Goal: Complete application form: Complete application form

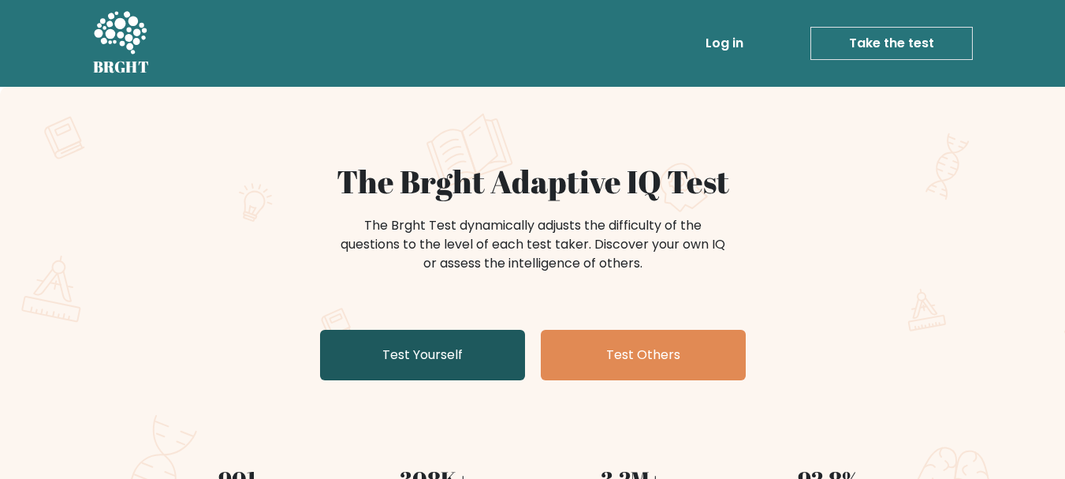
click at [418, 361] on link "Test Yourself" at bounding box center [422, 355] width 205 height 50
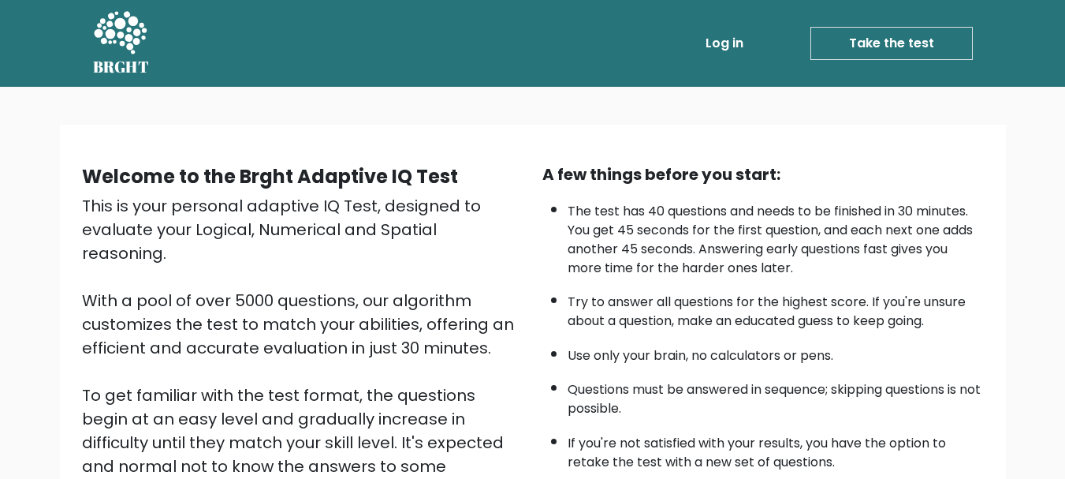
click at [909, 47] on link "Take the test" at bounding box center [892, 43] width 162 height 33
click at [937, 30] on link "Take the test" at bounding box center [892, 43] width 162 height 33
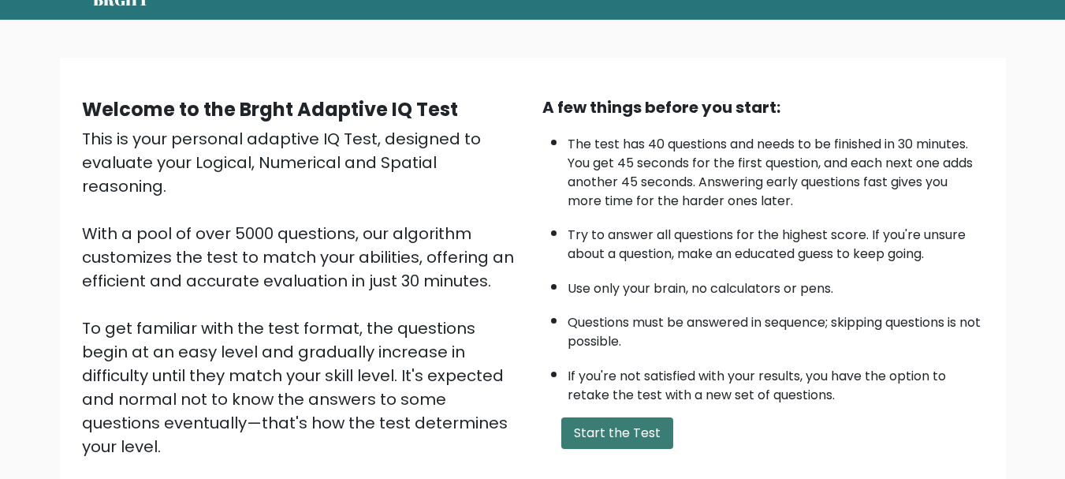
click at [621, 434] on button "Start the Test" at bounding box center [617, 433] width 112 height 32
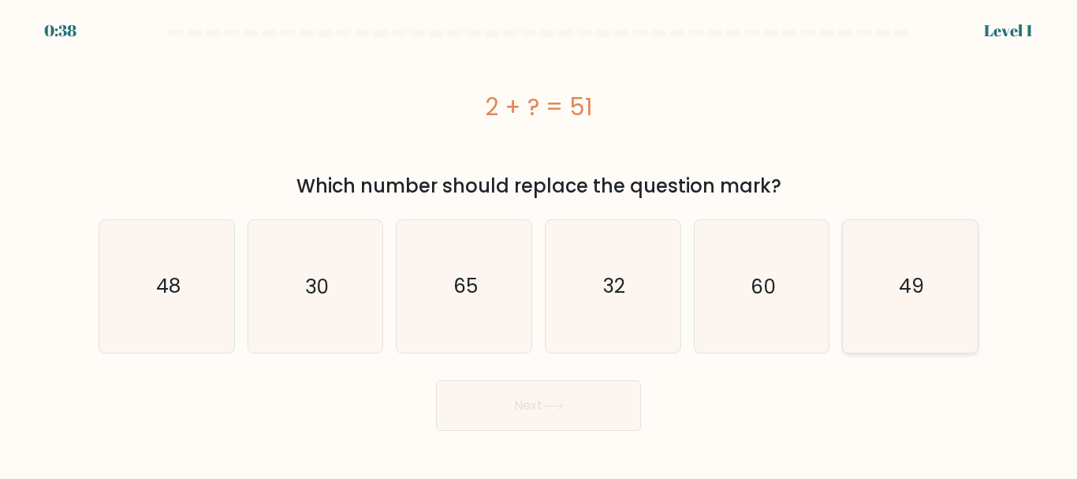
click at [944, 283] on icon "49" at bounding box center [910, 286] width 132 height 132
click at [539, 244] on input "f. 49" at bounding box center [539, 242] width 1 height 4
radio input "true"
click at [595, 412] on button "Next" at bounding box center [538, 405] width 205 height 50
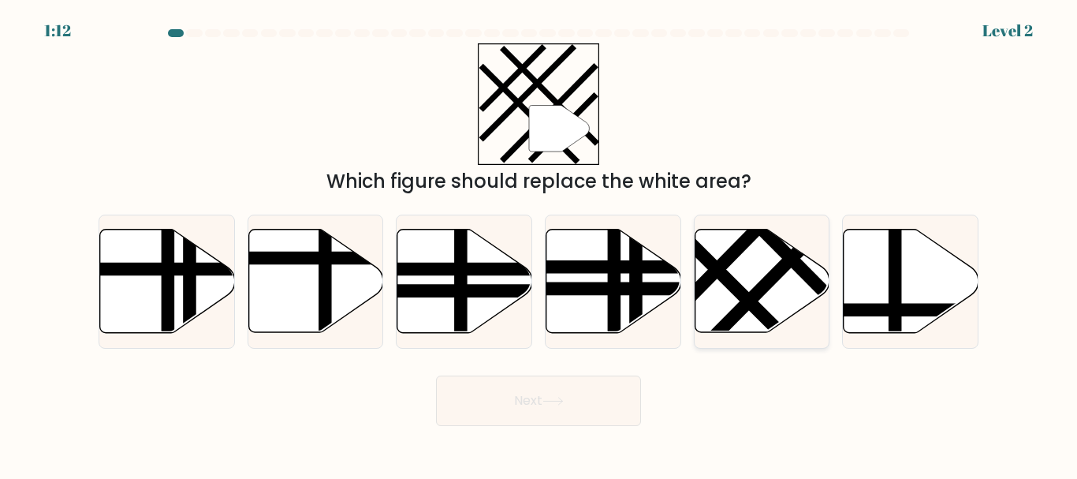
click at [751, 308] on line at bounding box center [695, 248] width 216 height 214
click at [539, 244] on input "e." at bounding box center [539, 242] width 1 height 4
radio input "true"
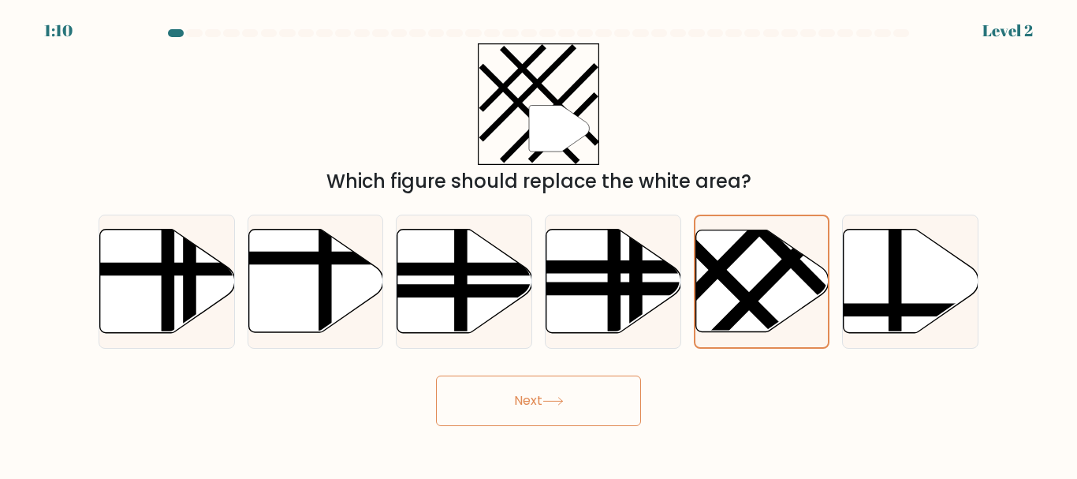
click at [619, 397] on button "Next" at bounding box center [538, 400] width 205 height 50
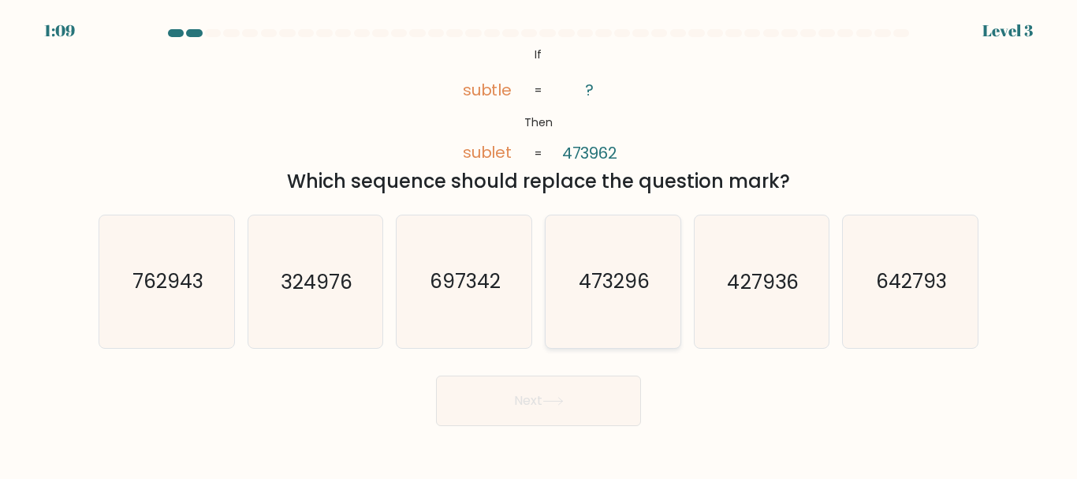
click at [598, 284] on text "473296" at bounding box center [614, 282] width 71 height 28
click at [539, 244] on input "d. 473296" at bounding box center [539, 242] width 1 height 4
radio input "true"
click at [579, 390] on button "Next" at bounding box center [538, 400] width 205 height 50
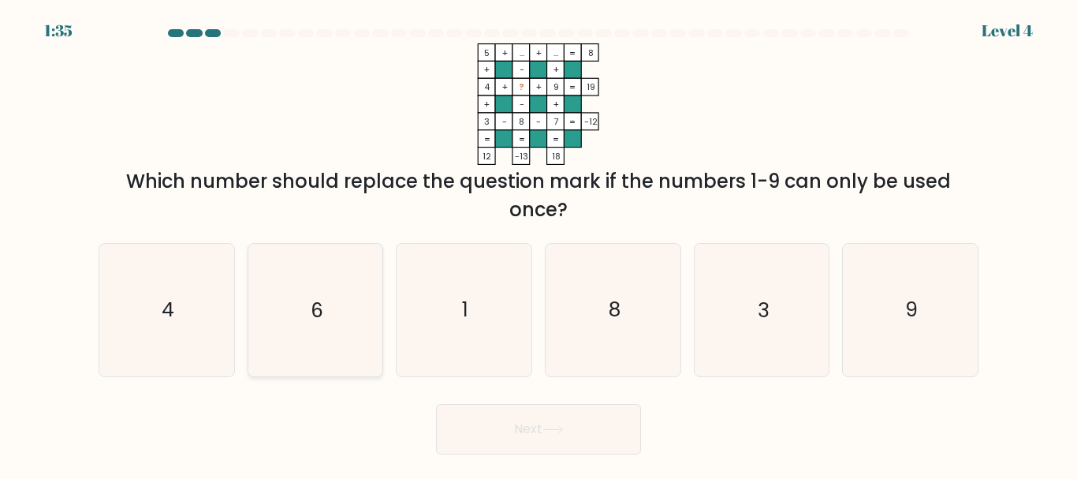
click at [320, 317] on text "6" at bounding box center [317, 310] width 13 height 28
click at [539, 244] on input "b. 6" at bounding box center [539, 242] width 1 height 4
radio input "true"
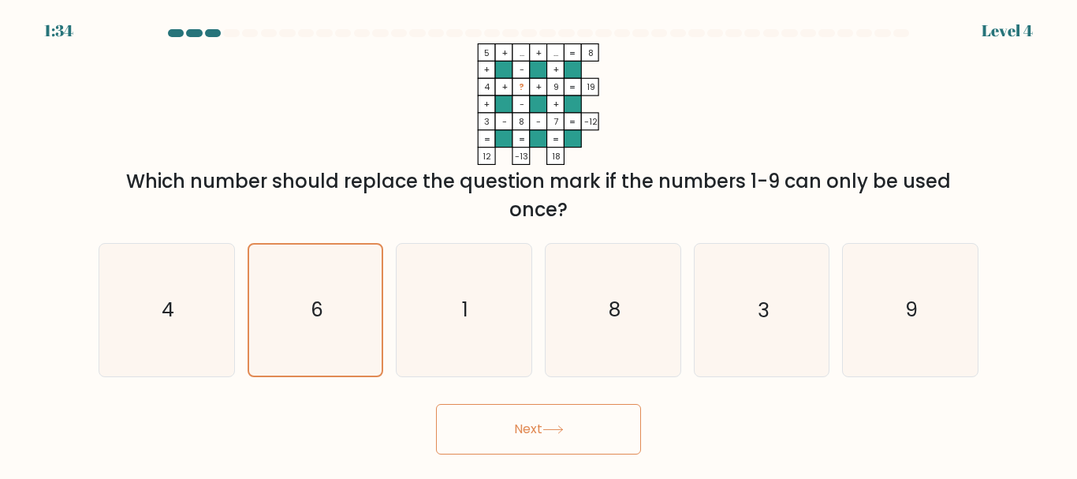
click at [488, 438] on button "Next" at bounding box center [538, 429] width 205 height 50
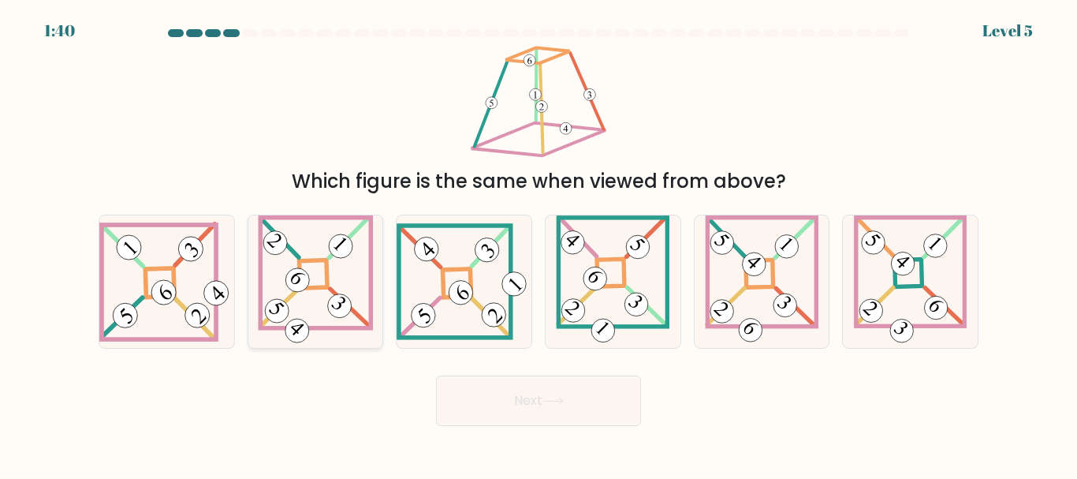
click at [352, 289] on icon at bounding box center [315, 281] width 115 height 132
click at [539, 244] on input "b." at bounding box center [539, 242] width 1 height 4
radio input "true"
click at [499, 400] on button "Next" at bounding box center [538, 400] width 205 height 50
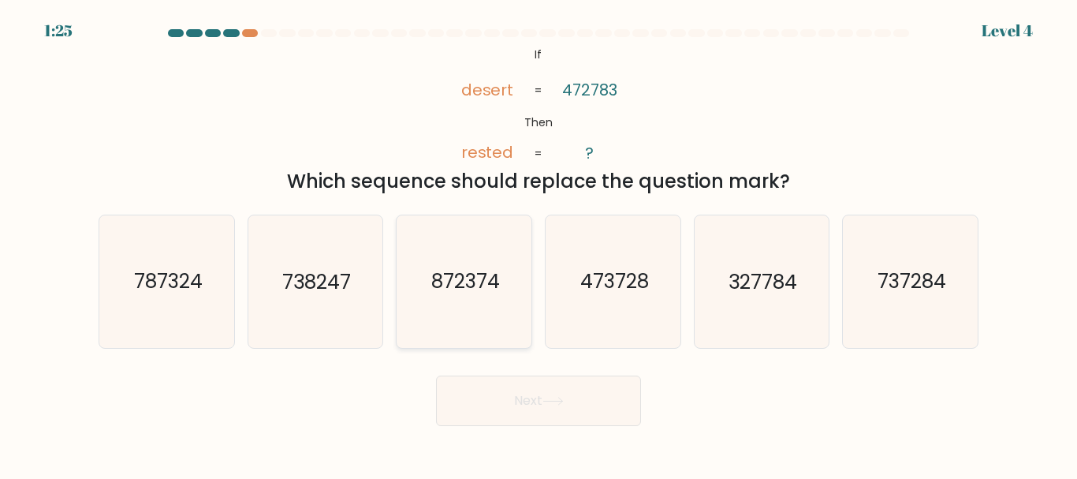
click at [483, 279] on text "872374" at bounding box center [465, 282] width 69 height 28
click at [539, 244] on input "c. 872374" at bounding box center [539, 242] width 1 height 4
radio input "true"
click at [513, 426] on body "1:23 Level 4 If" at bounding box center [538, 239] width 1077 height 479
click at [522, 401] on button "Next" at bounding box center [538, 400] width 205 height 50
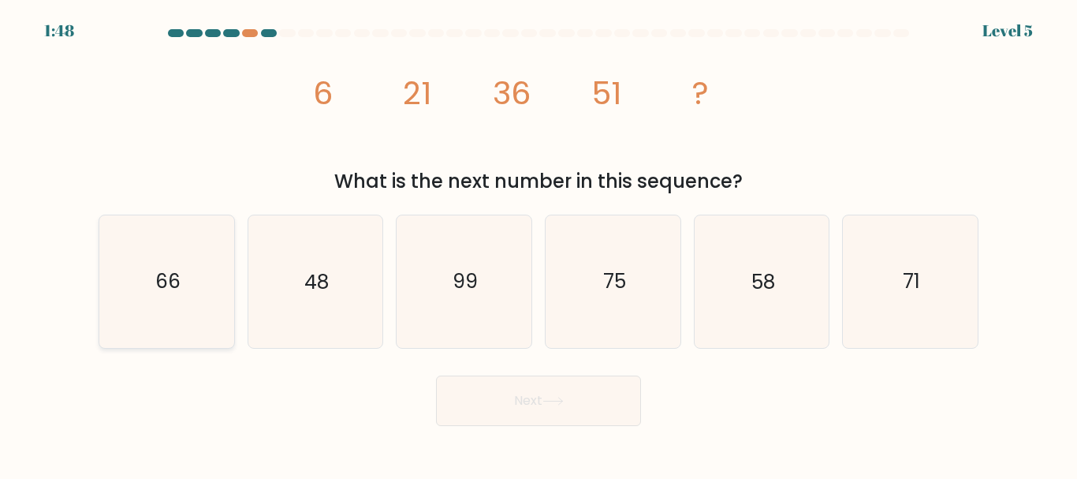
click at [211, 316] on icon "66" at bounding box center [167, 281] width 132 height 132
click at [539, 244] on input "a. 66" at bounding box center [539, 242] width 1 height 4
radio input "true"
click at [477, 397] on button "Next" at bounding box center [538, 400] width 205 height 50
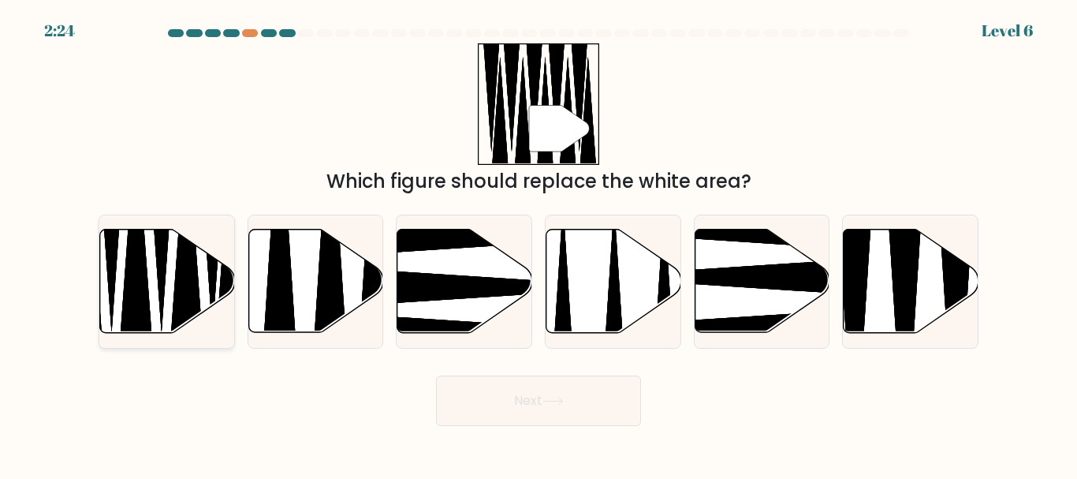
click at [148, 260] on icon at bounding box center [167, 280] width 135 height 103
click at [539, 244] on input "a." at bounding box center [539, 242] width 1 height 4
radio input "true"
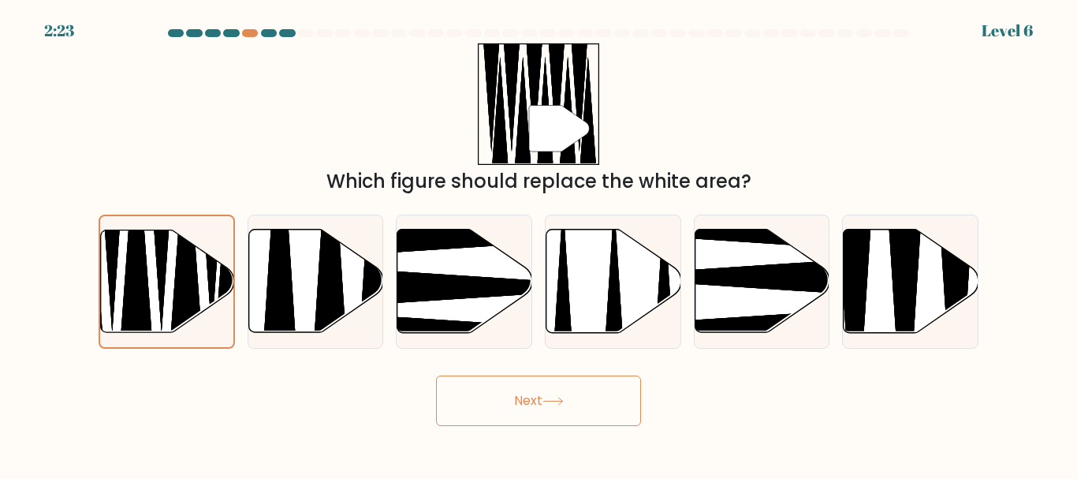
click at [464, 397] on button "Next" at bounding box center [538, 400] width 205 height 50
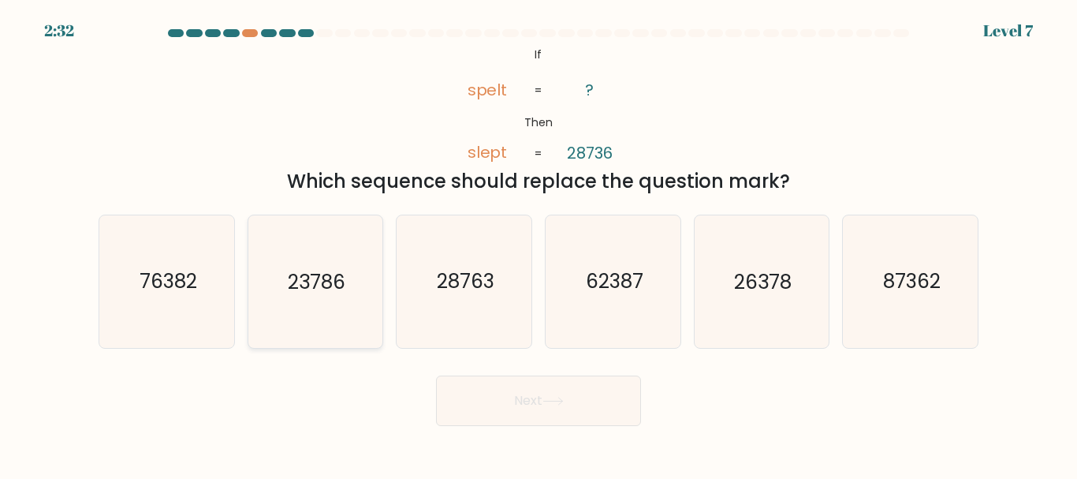
click at [330, 289] on text "23786" at bounding box center [317, 282] width 58 height 28
click at [539, 244] on input "b. 23786" at bounding box center [539, 242] width 1 height 4
radio input "true"
click at [516, 400] on button "Next" at bounding box center [538, 400] width 205 height 50
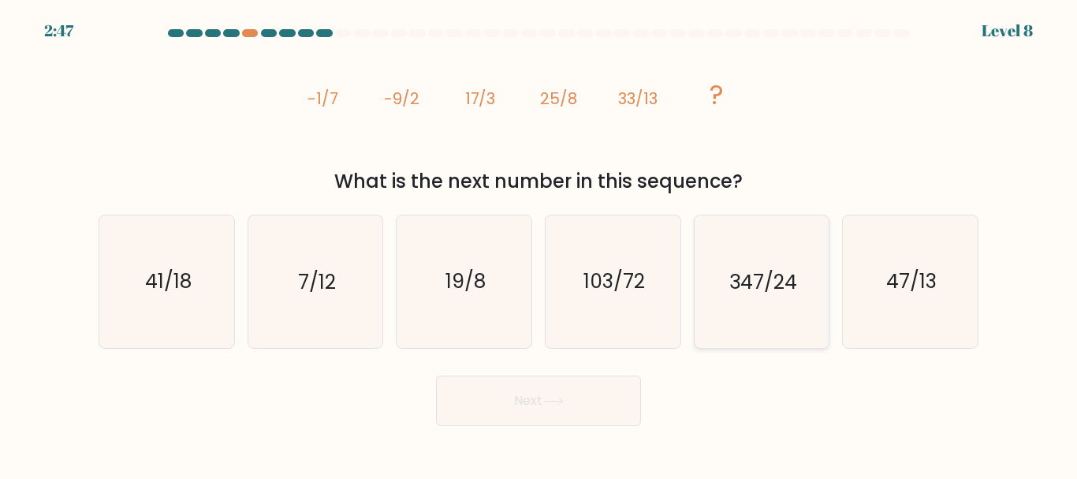
click at [789, 251] on icon "347/24" at bounding box center [761, 281] width 132 height 132
click at [539, 244] on input "e. 347/24" at bounding box center [539, 242] width 1 height 4
radio input "true"
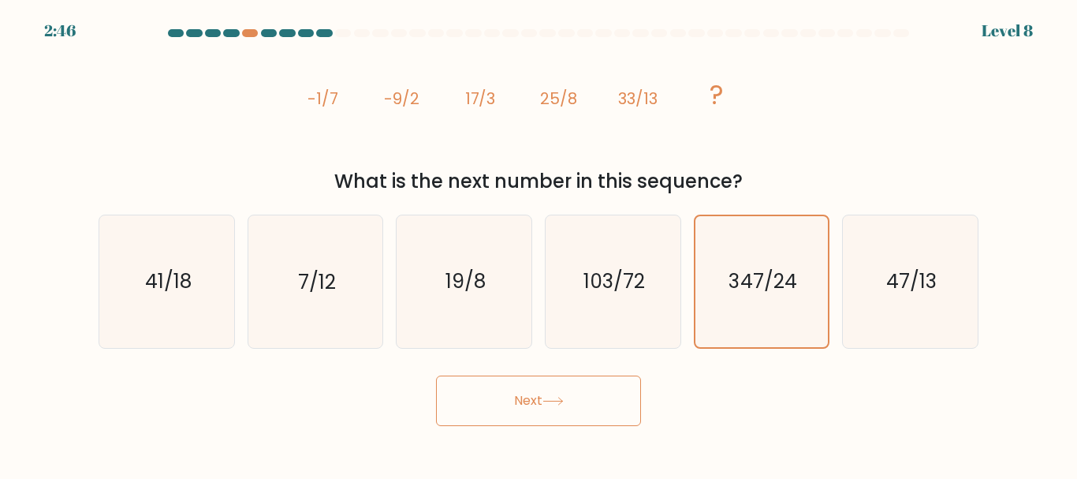
click at [557, 405] on button "Next" at bounding box center [538, 400] width 205 height 50
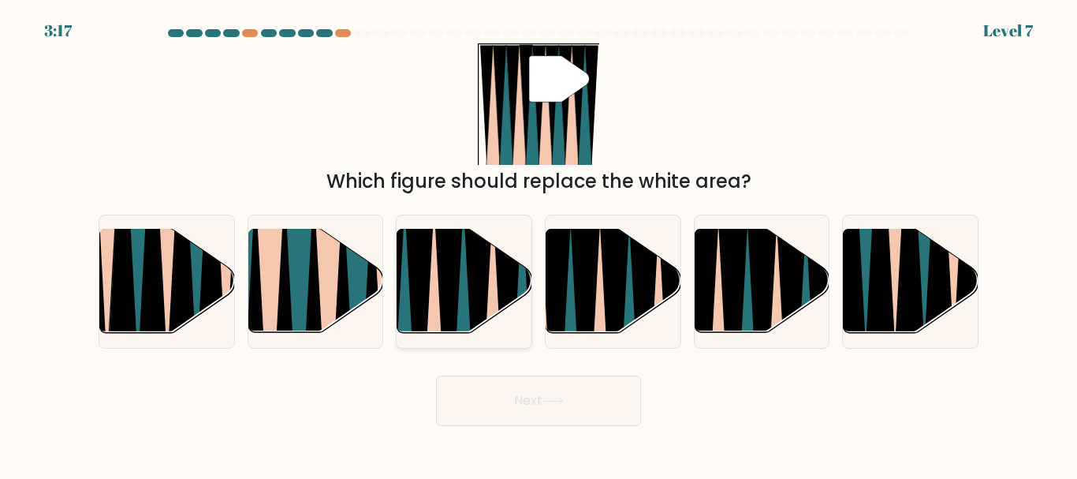
click at [473, 308] on icon at bounding box center [478, 340] width 29 height 269
click at [539, 244] on input "c." at bounding box center [539, 242] width 1 height 4
radio input "true"
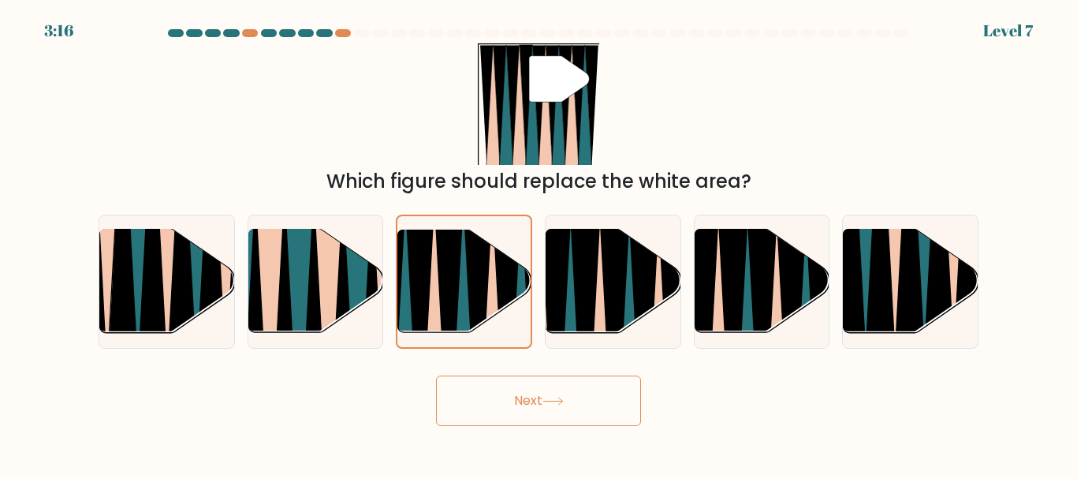
click at [512, 426] on body "3:16 Level 7" at bounding box center [538, 239] width 1077 height 479
click at [512, 410] on button "Next" at bounding box center [538, 400] width 205 height 50
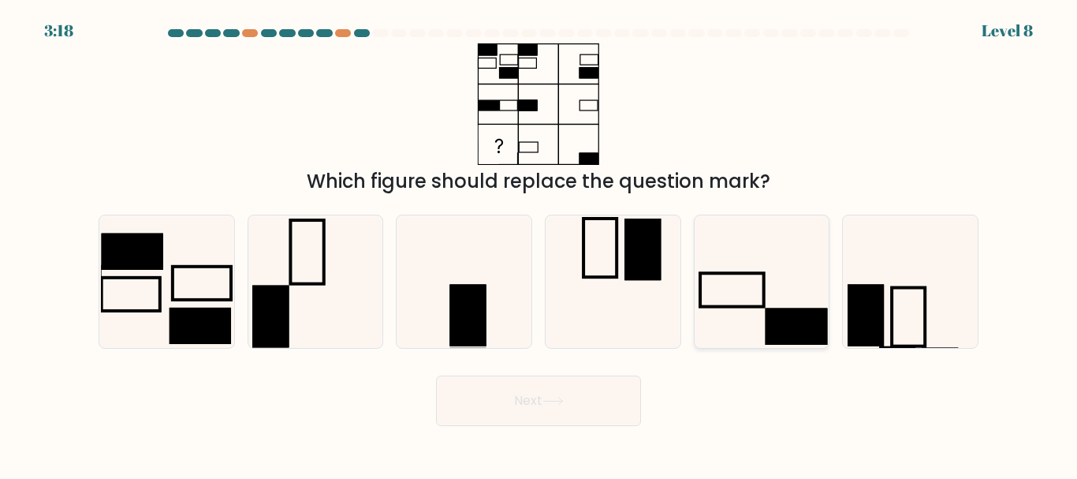
click at [813, 340] on rect at bounding box center [797, 326] width 62 height 36
click at [539, 244] on input "e." at bounding box center [539, 242] width 1 height 4
radio input "true"
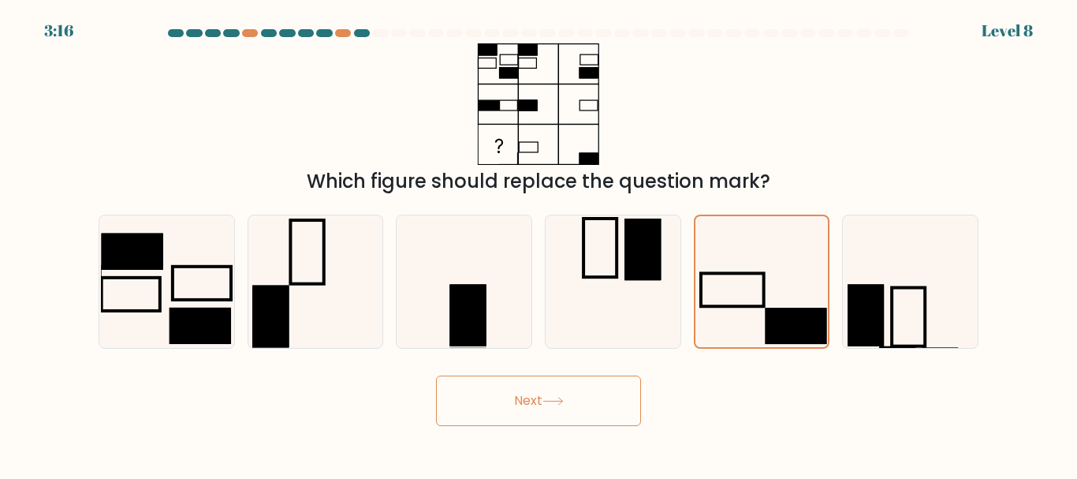
click at [550, 379] on button "Next" at bounding box center [538, 400] width 205 height 50
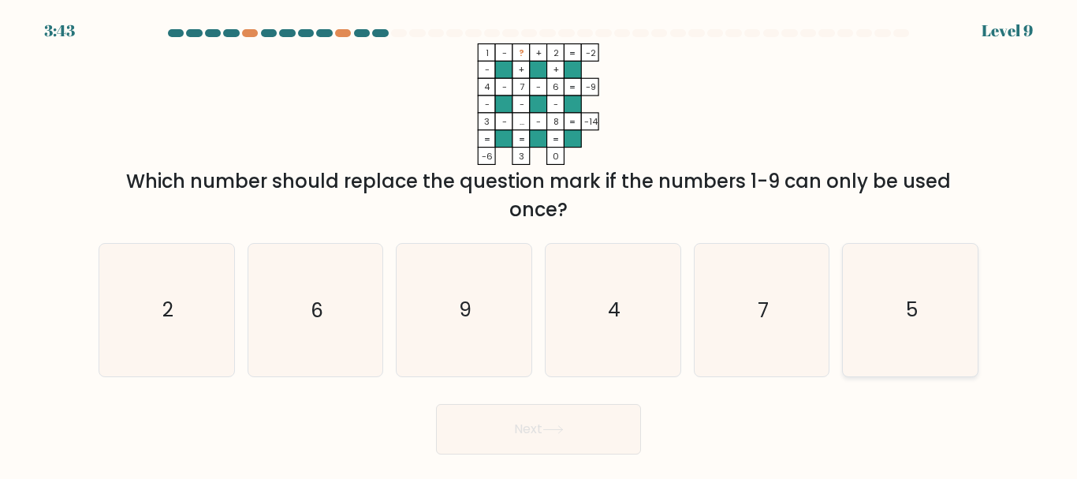
click at [848, 296] on icon "5" at bounding box center [910, 310] width 132 height 132
click at [539, 244] on input "f. 5" at bounding box center [539, 242] width 1 height 4
radio input "true"
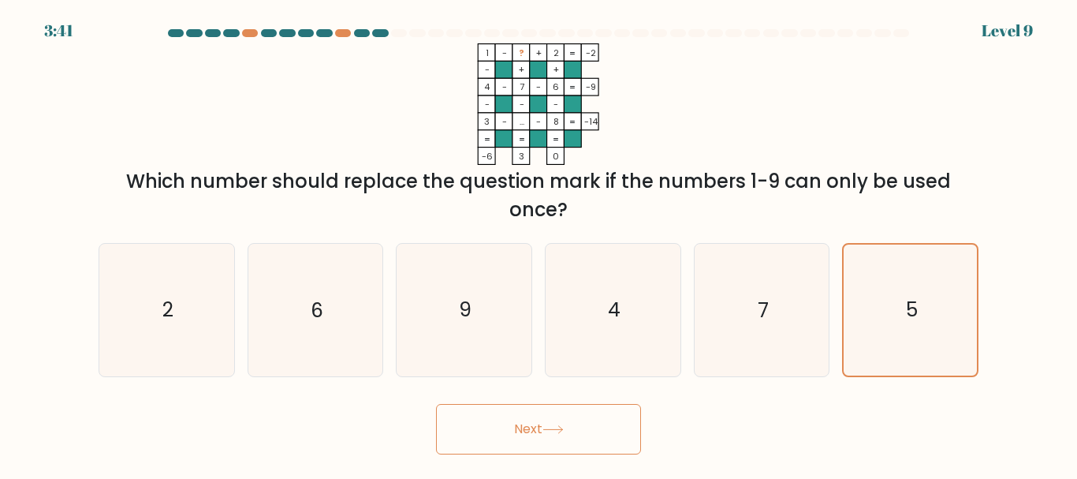
click at [586, 438] on button "Next" at bounding box center [538, 429] width 205 height 50
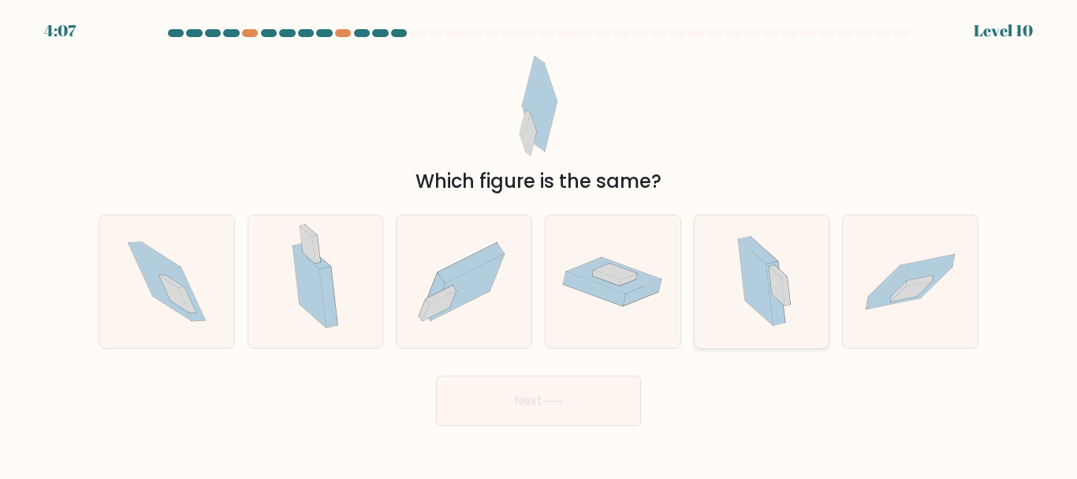
click at [780, 305] on icon at bounding box center [775, 294] width 19 height 64
click at [539, 244] on input "e." at bounding box center [539, 242] width 1 height 4
radio input "true"
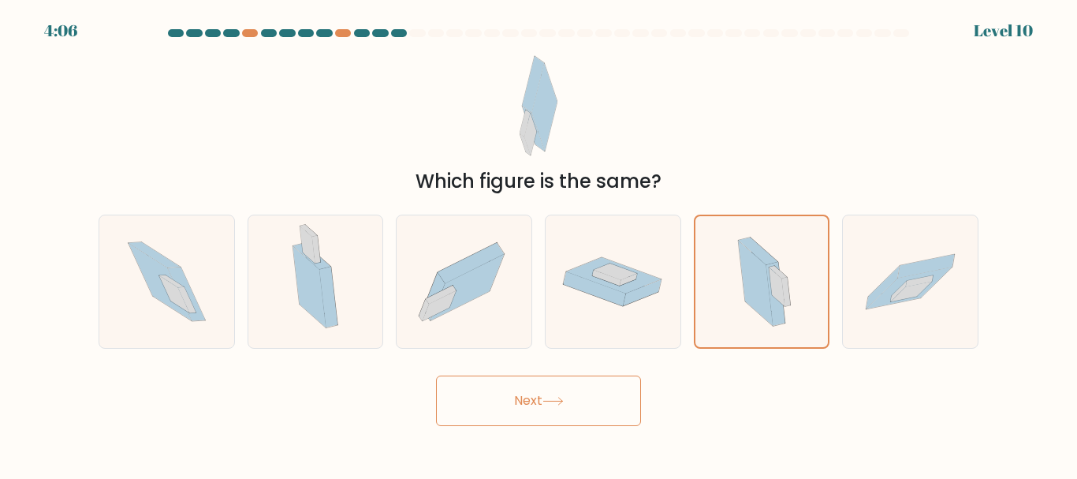
click at [520, 413] on button "Next" at bounding box center [538, 400] width 205 height 50
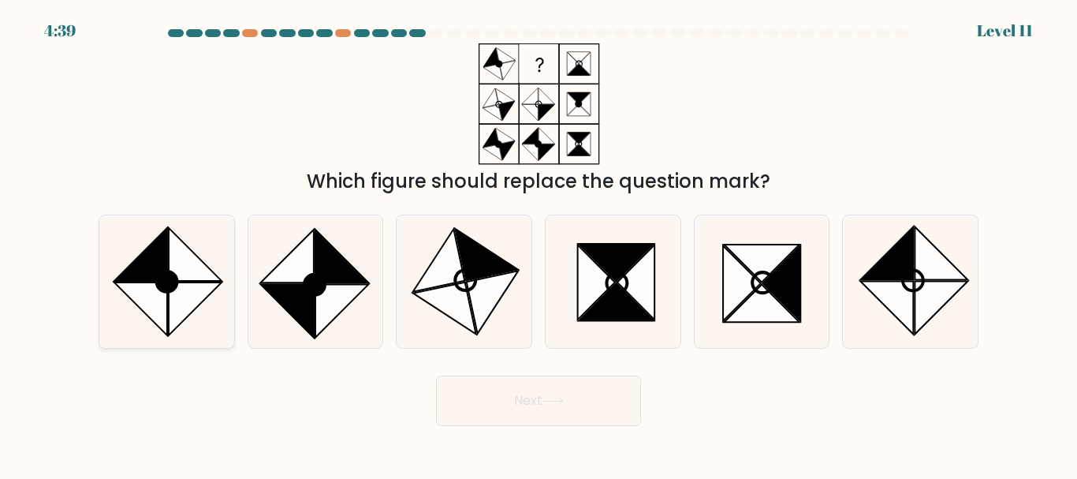
click at [153, 249] on icon at bounding box center [140, 254] width 53 height 53
click at [539, 244] on input "a." at bounding box center [539, 242] width 1 height 4
radio input "true"
click at [496, 389] on button "Next" at bounding box center [538, 400] width 205 height 50
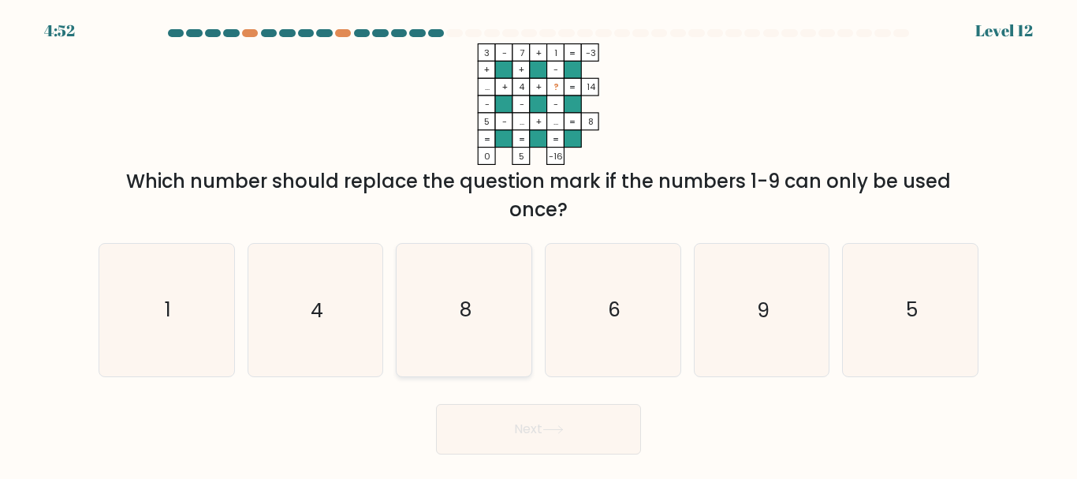
click at [474, 336] on icon "8" at bounding box center [464, 310] width 132 height 132
click at [539, 244] on input "c. 8" at bounding box center [539, 242] width 1 height 4
radio input "true"
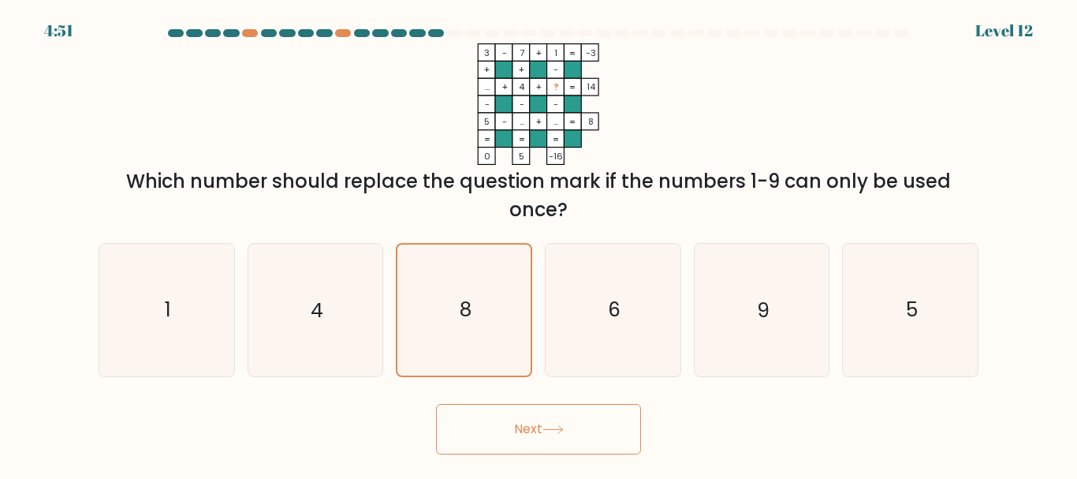
click at [513, 436] on button "Next" at bounding box center [538, 429] width 205 height 50
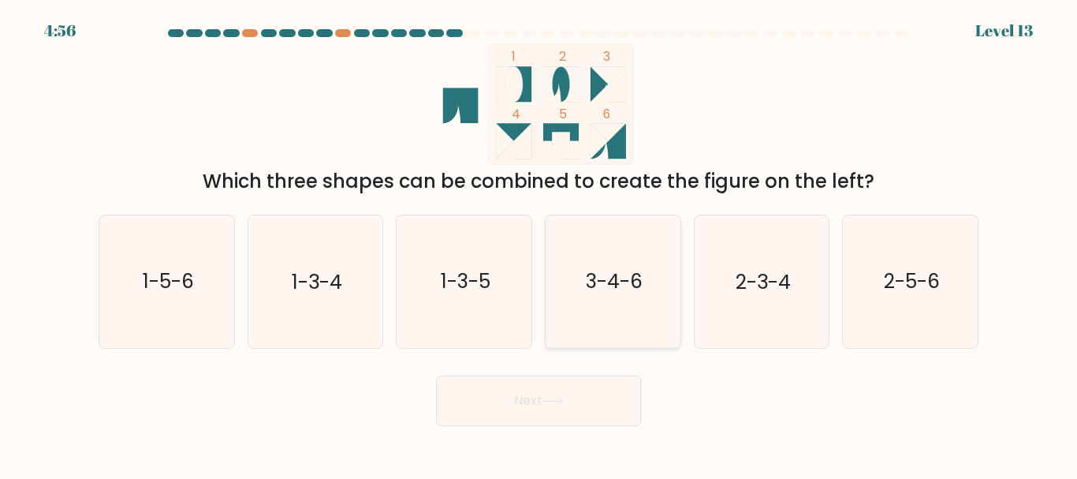
click at [602, 274] on text "3-4-6" at bounding box center [614, 282] width 57 height 28
click at [539, 244] on input "d. 3-4-6" at bounding box center [539, 242] width 1 height 4
radio input "true"
click at [505, 392] on button "Next" at bounding box center [538, 400] width 205 height 50
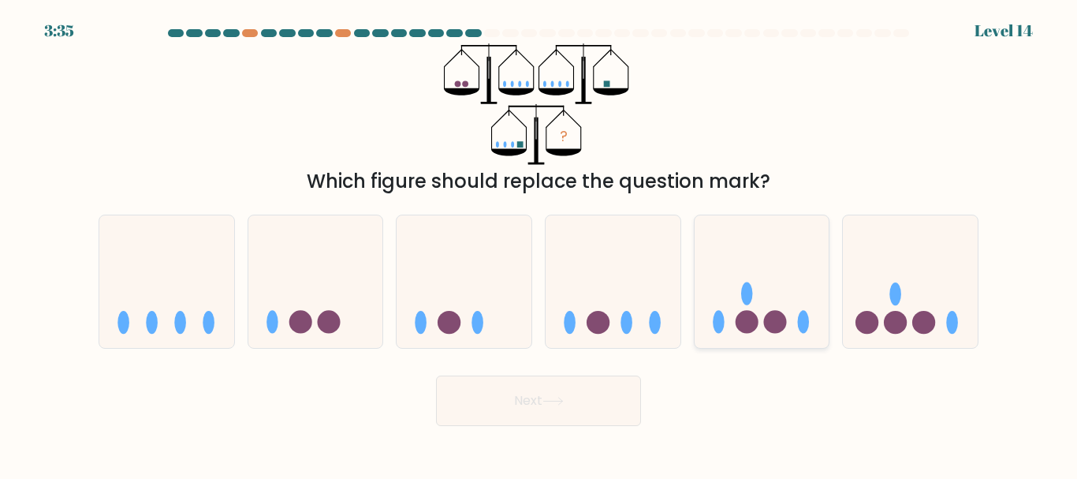
click at [766, 300] on icon at bounding box center [762, 281] width 135 height 111
click at [539, 244] on input "e." at bounding box center [539, 242] width 1 height 4
radio input "true"
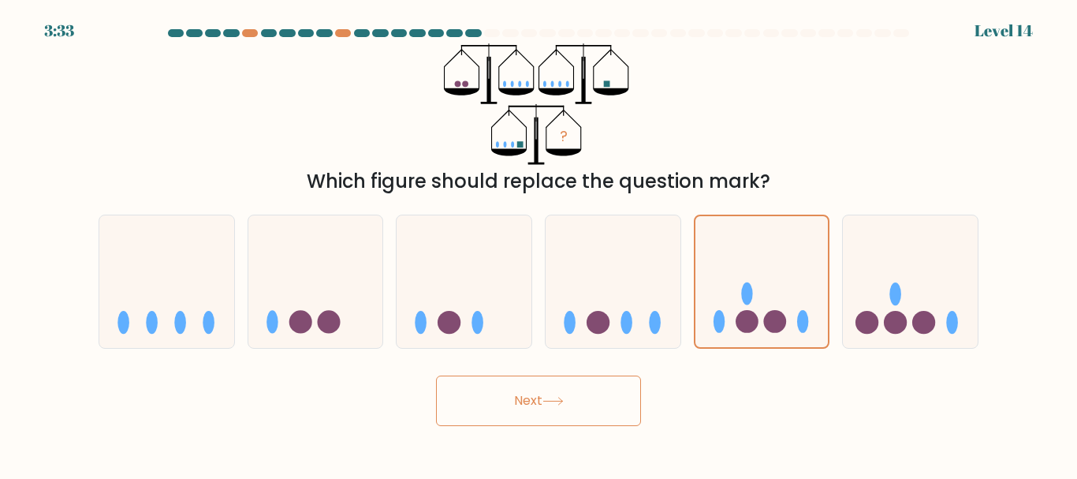
click at [550, 416] on button "Next" at bounding box center [538, 400] width 205 height 50
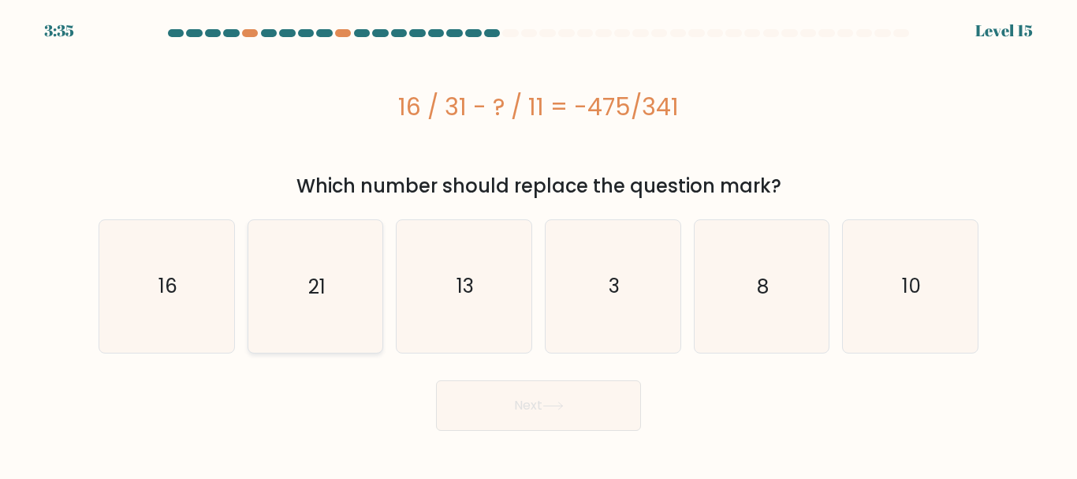
click at [330, 289] on icon "21" at bounding box center [315, 286] width 132 height 132
click at [539, 244] on input "b. 21" at bounding box center [539, 242] width 1 height 4
radio input "true"
click at [471, 412] on button "Next" at bounding box center [538, 405] width 205 height 50
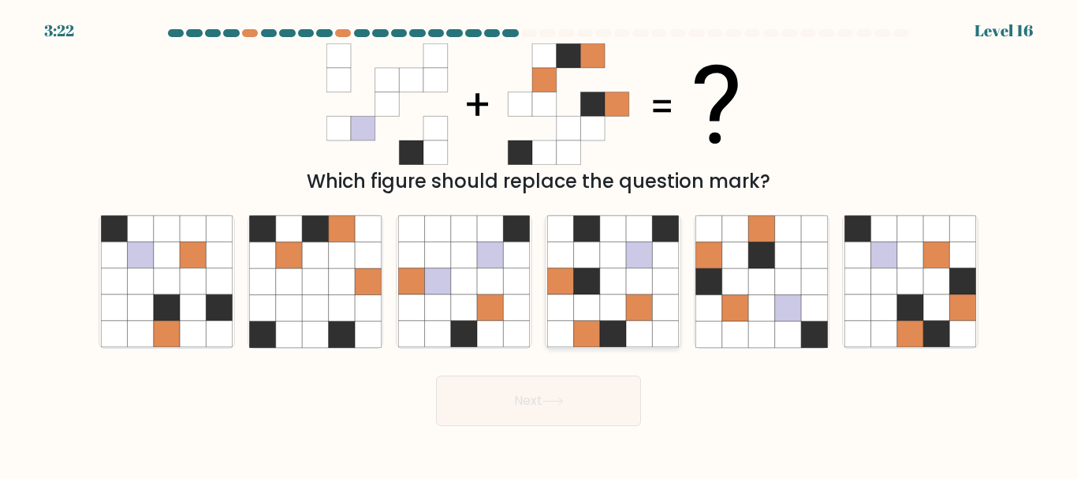
click at [609, 286] on icon at bounding box center [613, 281] width 26 height 26
click at [539, 244] on input "d." at bounding box center [539, 242] width 1 height 4
radio input "true"
click at [557, 407] on button "Next" at bounding box center [538, 400] width 205 height 50
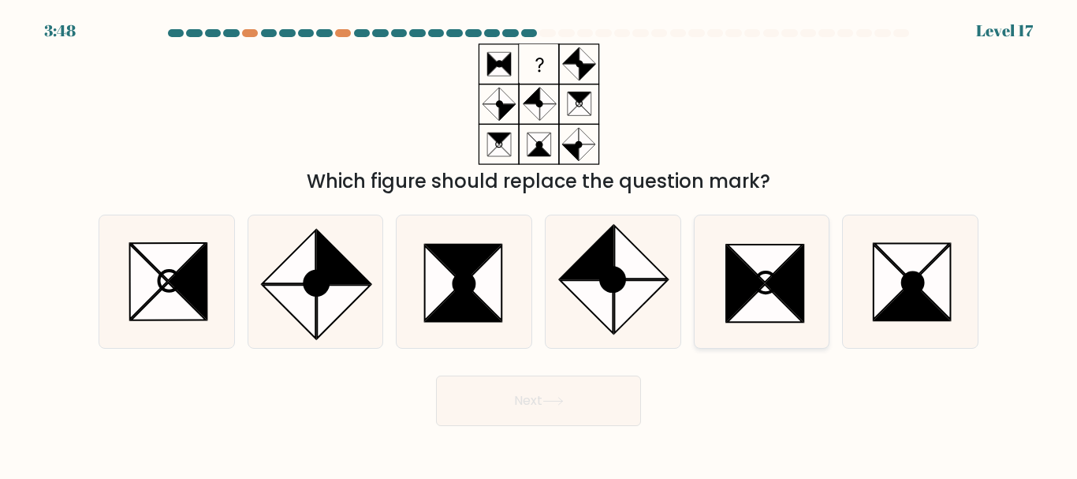
click at [785, 296] on icon at bounding box center [784, 283] width 37 height 75
click at [539, 244] on input "e." at bounding box center [539, 242] width 1 height 4
radio input "true"
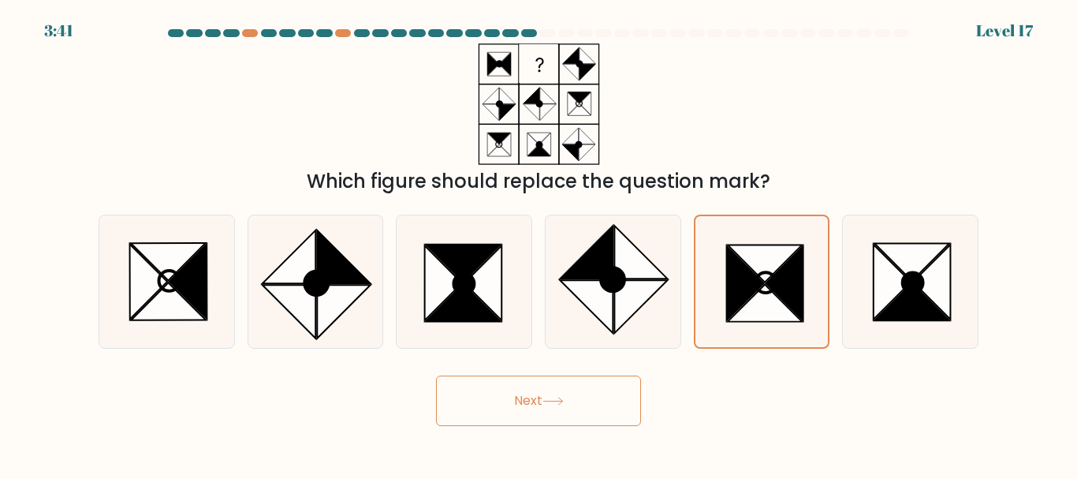
click at [617, 397] on button "Next" at bounding box center [538, 400] width 205 height 50
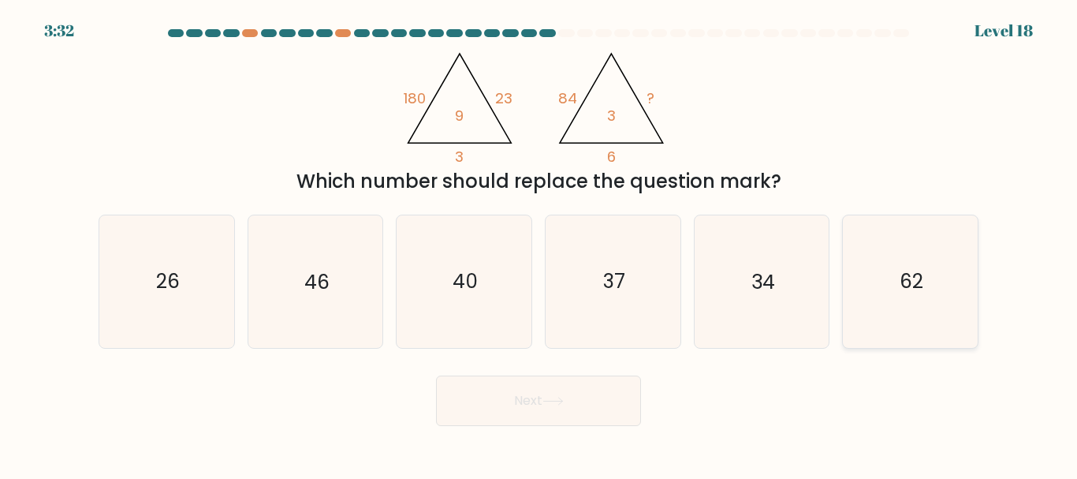
click at [931, 298] on icon "62" at bounding box center [910, 281] width 132 height 132
click at [539, 244] on input "f. 62" at bounding box center [539, 242] width 1 height 4
radio input "true"
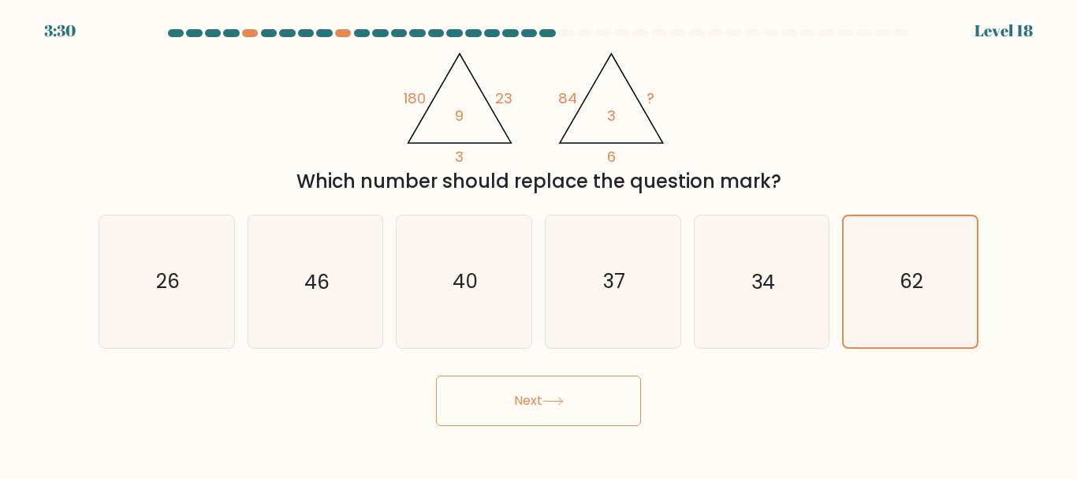
click at [517, 400] on button "Next" at bounding box center [538, 400] width 205 height 50
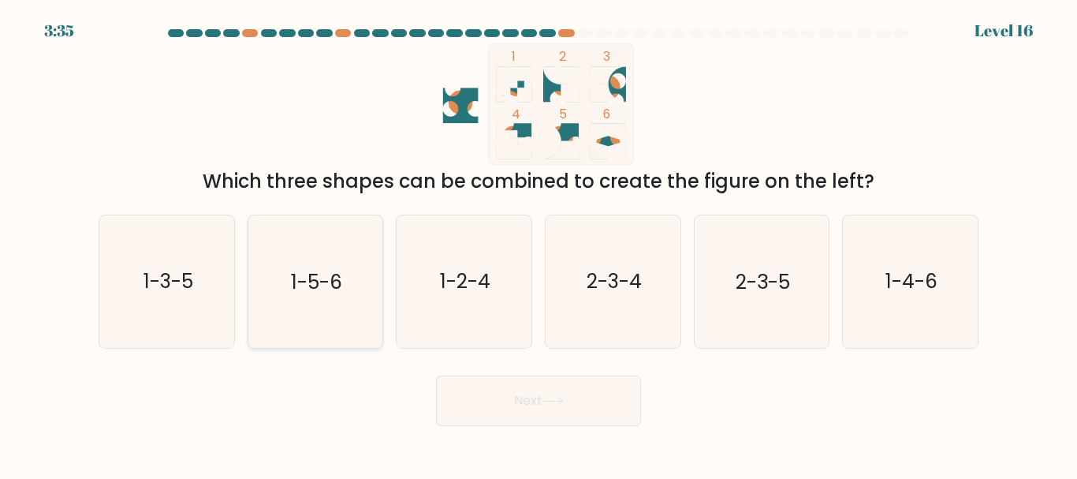
click at [325, 280] on text "1-5-6" at bounding box center [316, 282] width 51 height 28
click at [539, 244] on input "b. 1-5-6" at bounding box center [539, 242] width 1 height 4
radio input "true"
click at [523, 419] on button "Next" at bounding box center [538, 400] width 205 height 50
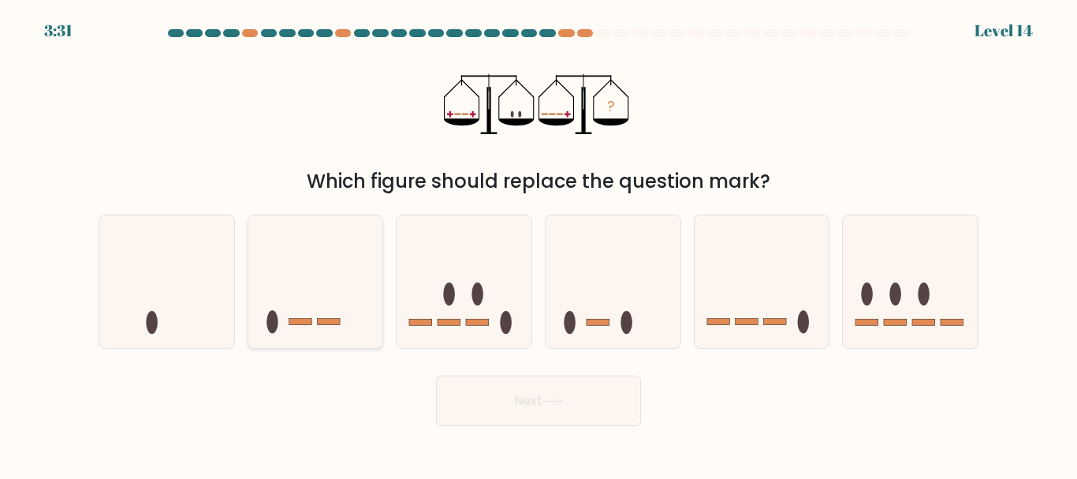
click at [274, 325] on ellipse at bounding box center [273, 322] width 12 height 23
click at [539, 244] on input "b." at bounding box center [539, 242] width 1 height 4
radio input "true"
click at [530, 419] on button "Next" at bounding box center [538, 400] width 205 height 50
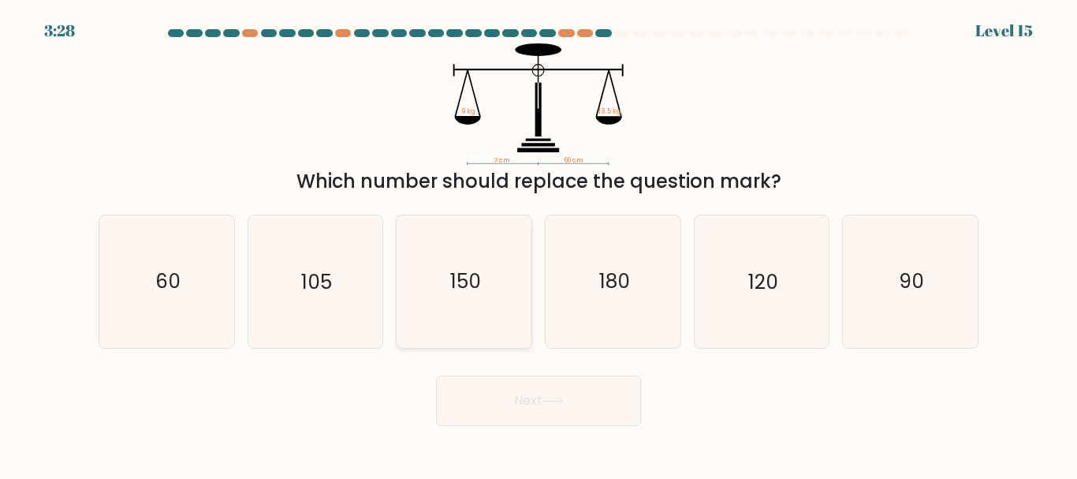
click at [461, 319] on icon "150" at bounding box center [464, 281] width 132 height 132
click at [539, 244] on input "c. 150" at bounding box center [539, 242] width 1 height 4
radio input "true"
click at [551, 413] on button "Next" at bounding box center [538, 400] width 205 height 50
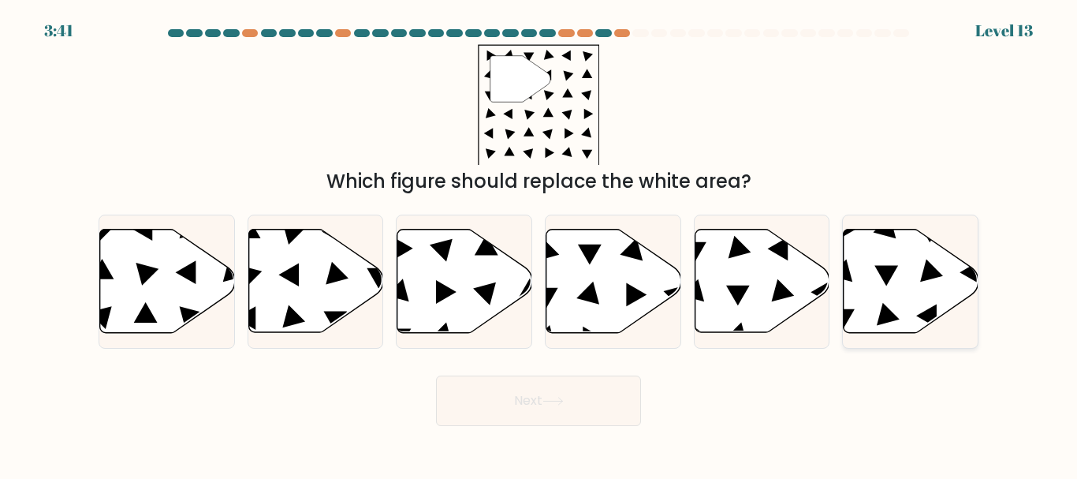
click at [892, 325] on icon at bounding box center [911, 280] width 135 height 103
click at [539, 244] on input "f." at bounding box center [539, 242] width 1 height 4
radio input "true"
click at [600, 407] on button "Next" at bounding box center [538, 400] width 205 height 50
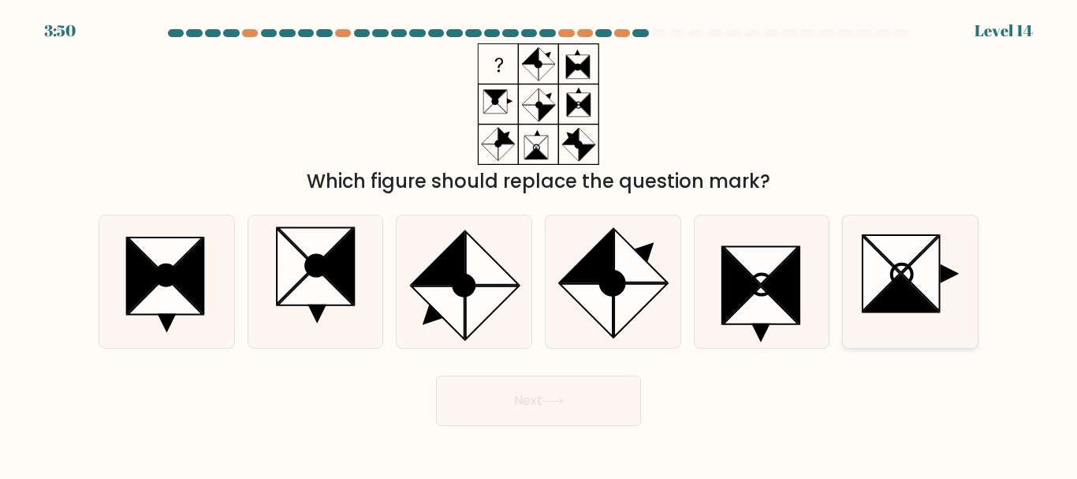
click at [904, 299] on icon at bounding box center [900, 294] width 75 height 38
click at [539, 244] on input "f." at bounding box center [539, 242] width 1 height 4
radio input "true"
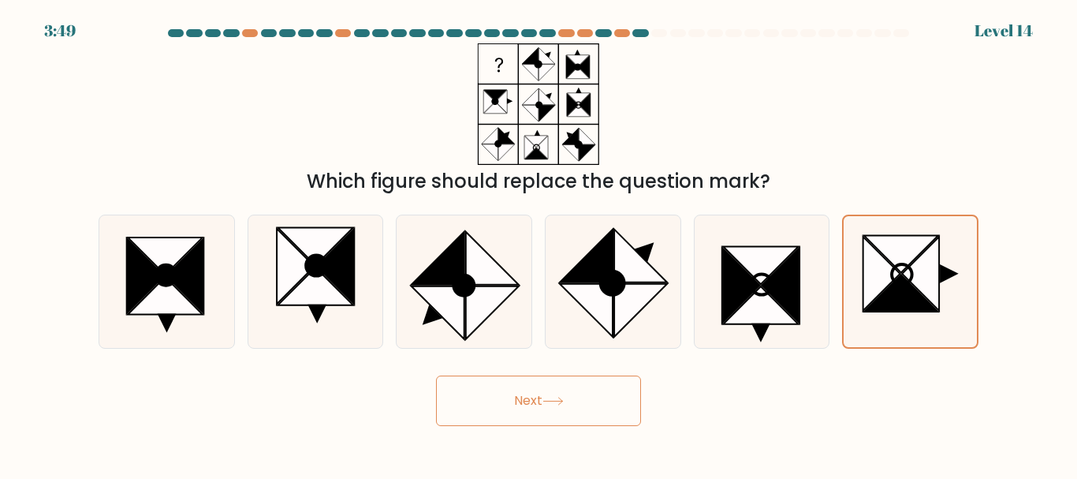
click at [534, 386] on button "Next" at bounding box center [538, 400] width 205 height 50
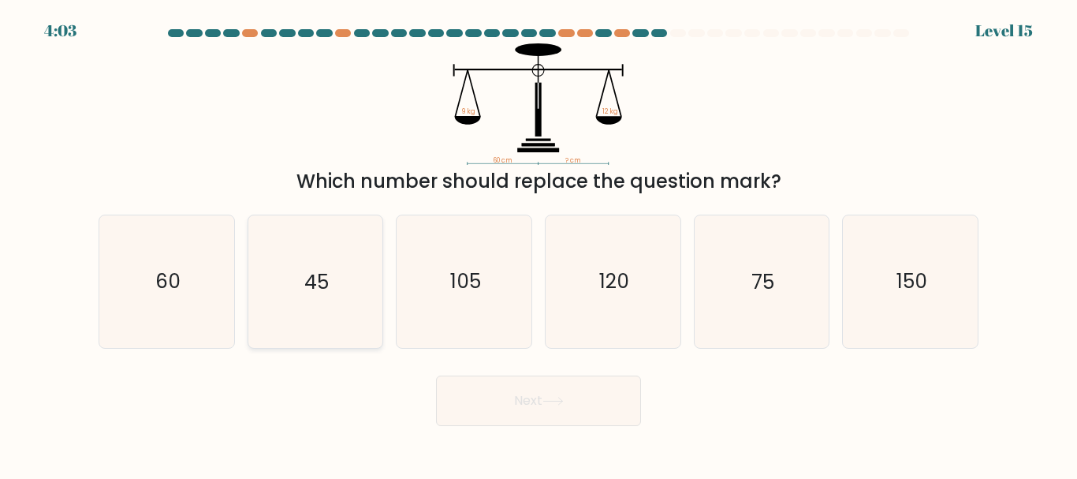
click at [313, 281] on text "45" at bounding box center [316, 282] width 24 height 28
click at [539, 244] on input "b. 45" at bounding box center [539, 242] width 1 height 4
radio input "true"
click at [542, 410] on button "Next" at bounding box center [538, 400] width 205 height 50
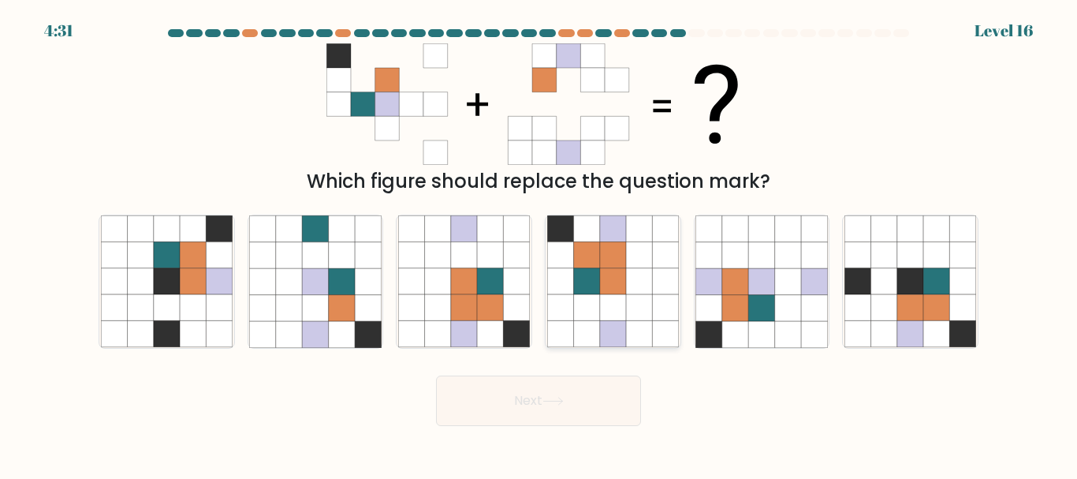
click at [653, 277] on icon at bounding box center [665, 281] width 26 height 26
click at [539, 244] on input "d." at bounding box center [539, 242] width 1 height 4
radio input "true"
click at [568, 400] on button "Next" at bounding box center [538, 400] width 205 height 50
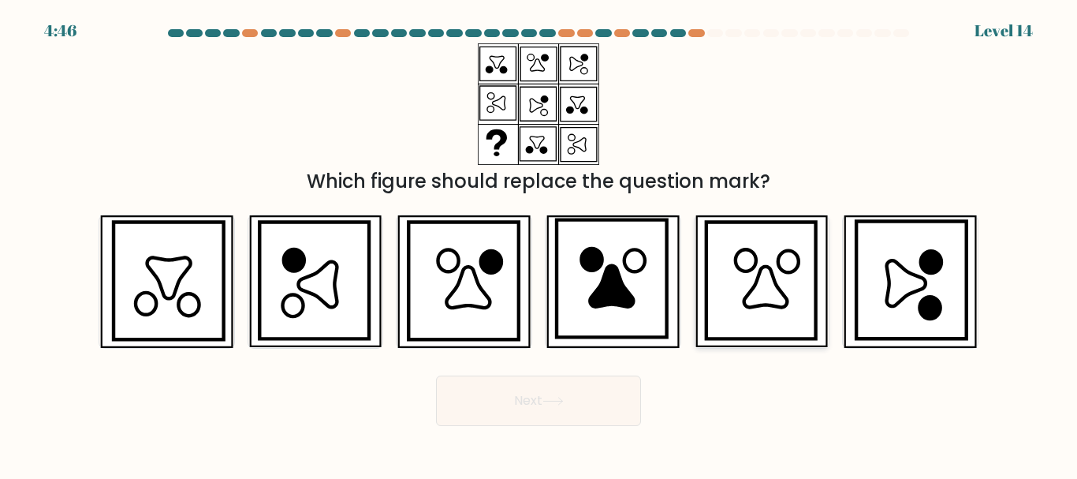
click at [754, 319] on icon at bounding box center [761, 280] width 110 height 117
click at [539, 244] on input "e." at bounding box center [539, 242] width 1 height 4
radio input "true"
click at [586, 412] on button "Next" at bounding box center [538, 400] width 205 height 50
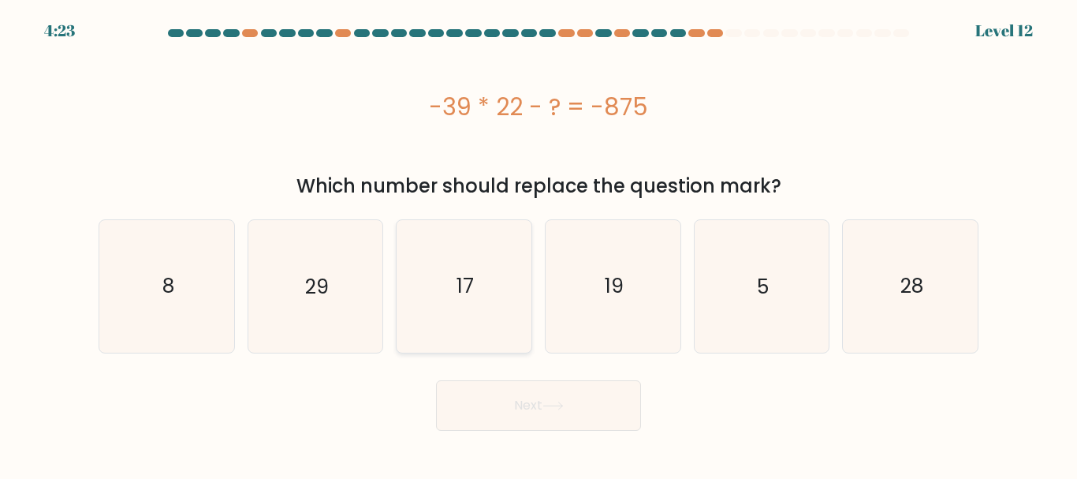
click at [436, 304] on icon "17" at bounding box center [464, 286] width 132 height 132
click at [539, 244] on input "c. 17" at bounding box center [539, 242] width 1 height 4
radio input "true"
click at [496, 407] on button "Next" at bounding box center [538, 405] width 205 height 50
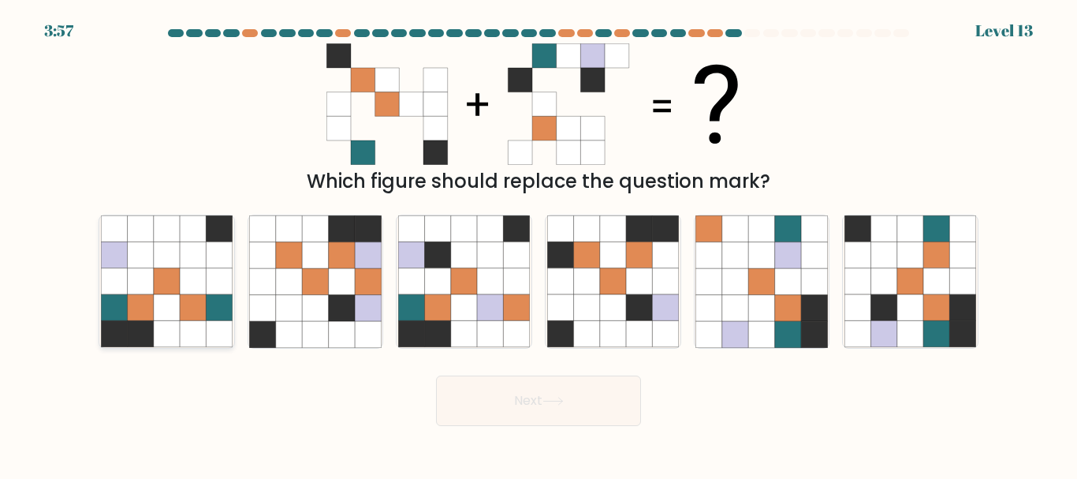
click at [142, 306] on icon at bounding box center [140, 308] width 26 height 26
click at [539, 244] on input "a." at bounding box center [539, 242] width 1 height 4
radio input "true"
click at [492, 411] on button "Next" at bounding box center [538, 400] width 205 height 50
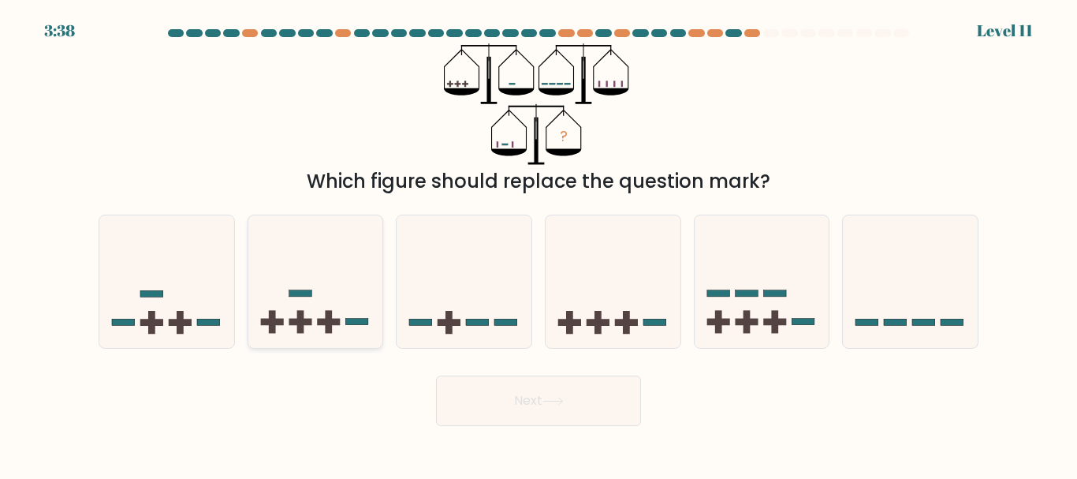
click at [315, 290] on icon at bounding box center [315, 281] width 135 height 111
click at [539, 244] on input "b." at bounding box center [539, 242] width 1 height 4
radio input "true"
click at [567, 388] on button "Next" at bounding box center [538, 400] width 205 height 50
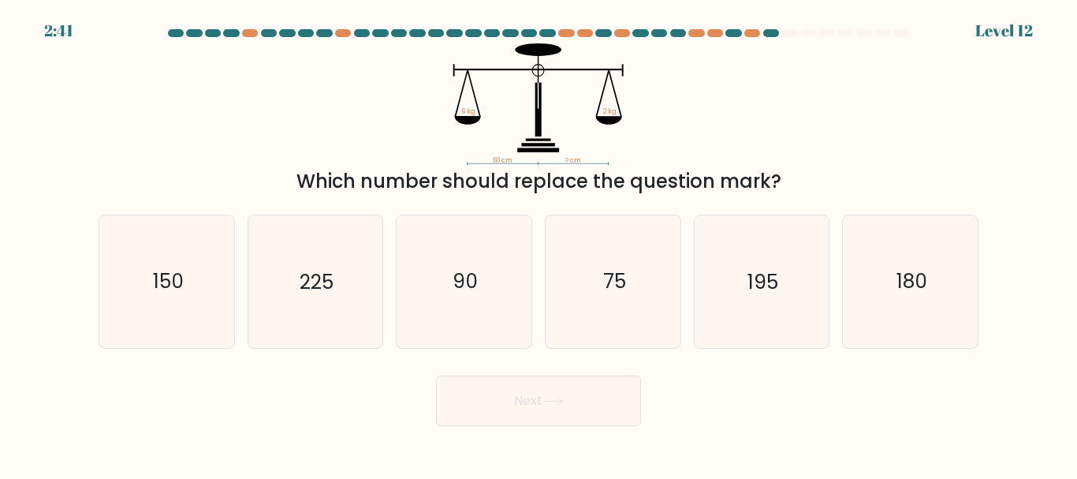
drag, startPoint x: 190, startPoint y: 293, endPoint x: 334, endPoint y: 376, distance: 166.7
click at [334, 376] on form at bounding box center [538, 227] width 1077 height 397
click at [224, 337] on icon "150" at bounding box center [167, 281] width 132 height 132
click at [539, 244] on input "a. 150" at bounding box center [539, 242] width 1 height 4
radio input "true"
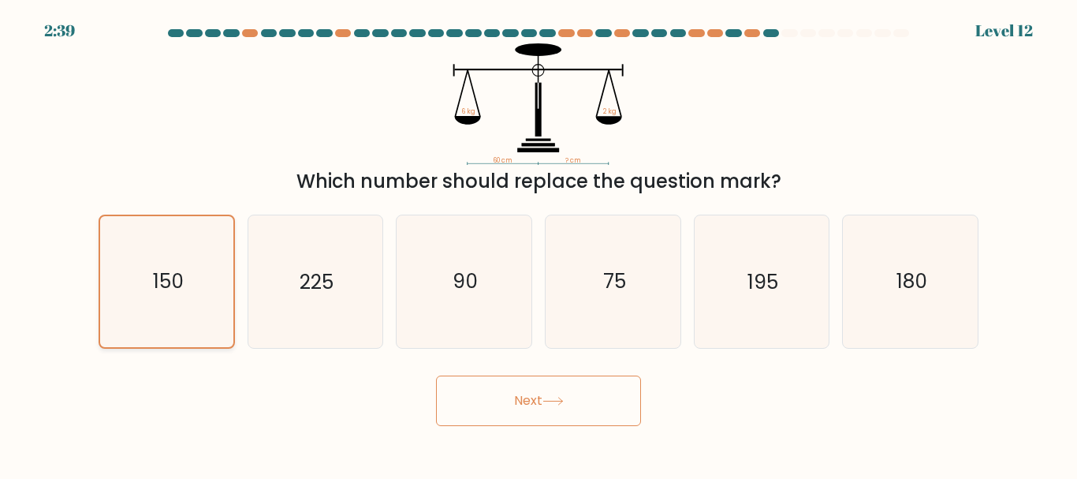
click at [224, 337] on icon "150" at bounding box center [167, 281] width 130 height 130
click at [539, 244] on input "a. 150" at bounding box center [539, 242] width 1 height 4
click at [491, 404] on button "Next" at bounding box center [538, 400] width 205 height 50
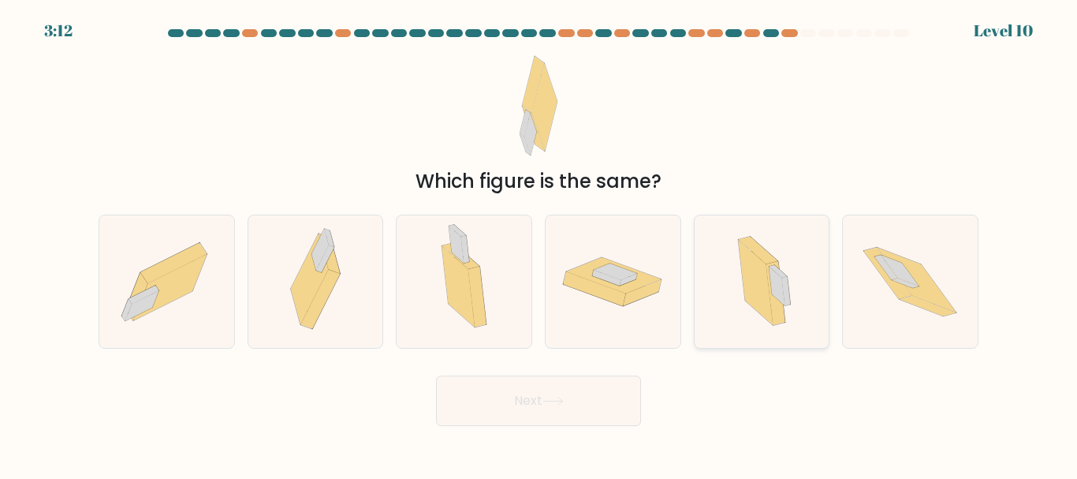
click at [793, 289] on icon at bounding box center [762, 281] width 80 height 132
click at [539, 244] on input "e." at bounding box center [539, 242] width 1 height 4
radio input "true"
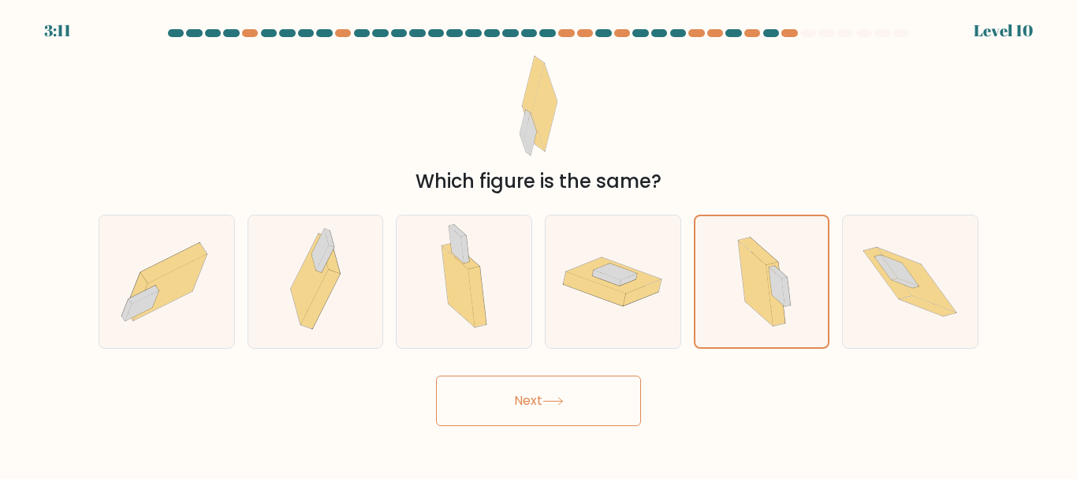
click at [591, 396] on button "Next" at bounding box center [538, 400] width 205 height 50
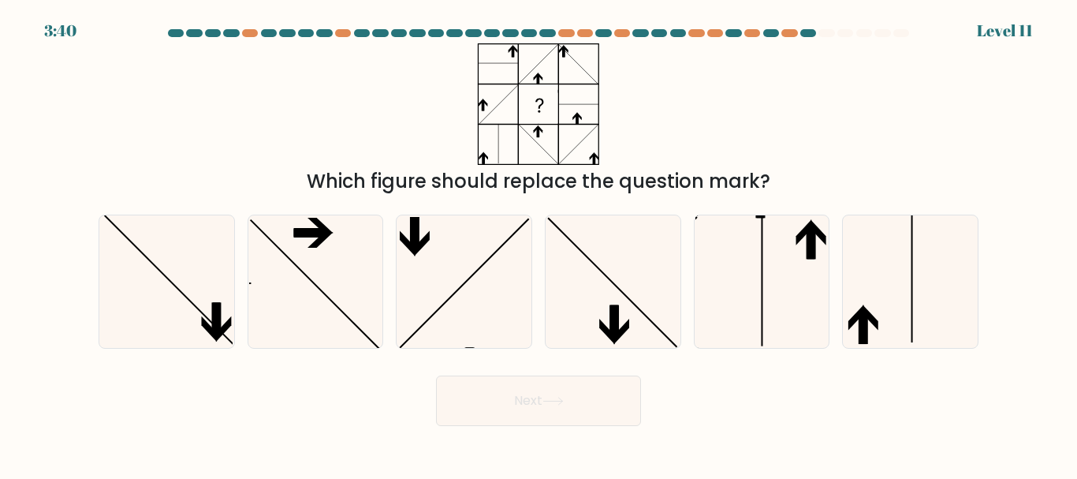
click at [839, 266] on div "f." at bounding box center [910, 280] width 149 height 133
click at [781, 292] on icon at bounding box center [761, 281] width 132 height 132
click at [539, 244] on input "e." at bounding box center [539, 242] width 1 height 4
radio input "true"
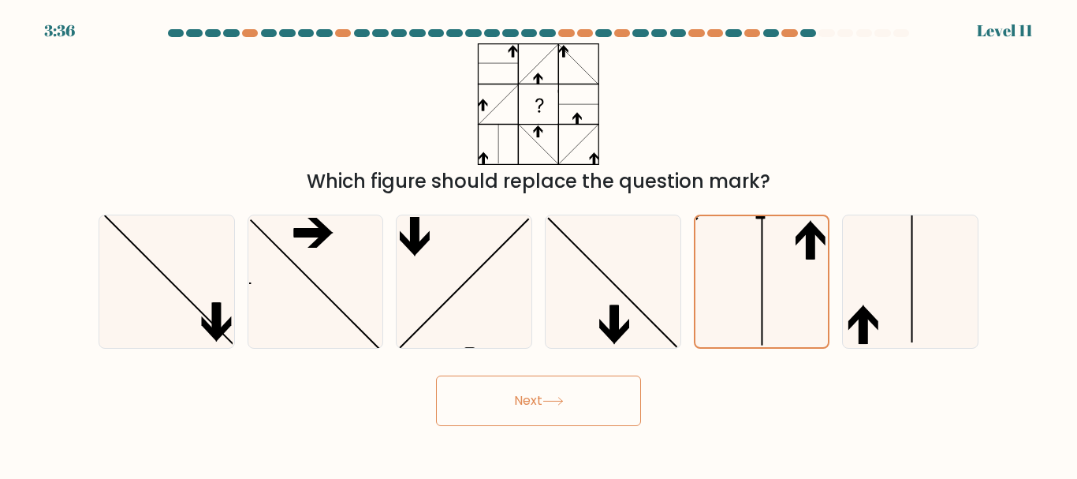
click at [810, 388] on div "Next" at bounding box center [538, 396] width 899 height 58
click at [534, 408] on button "Next" at bounding box center [538, 400] width 205 height 50
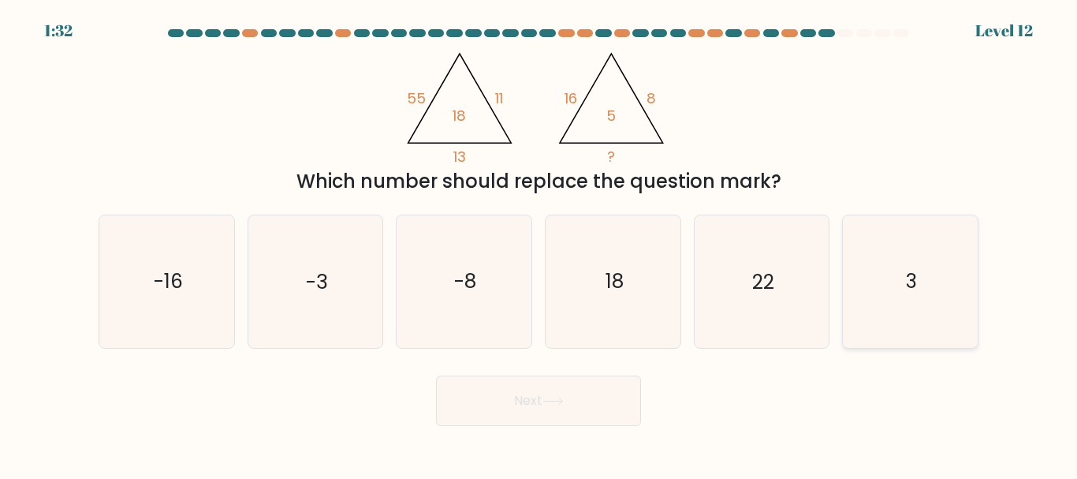
click at [937, 295] on icon "3" at bounding box center [910, 281] width 132 height 132
click at [539, 244] on input "f. 3" at bounding box center [539, 242] width 1 height 4
radio input "true"
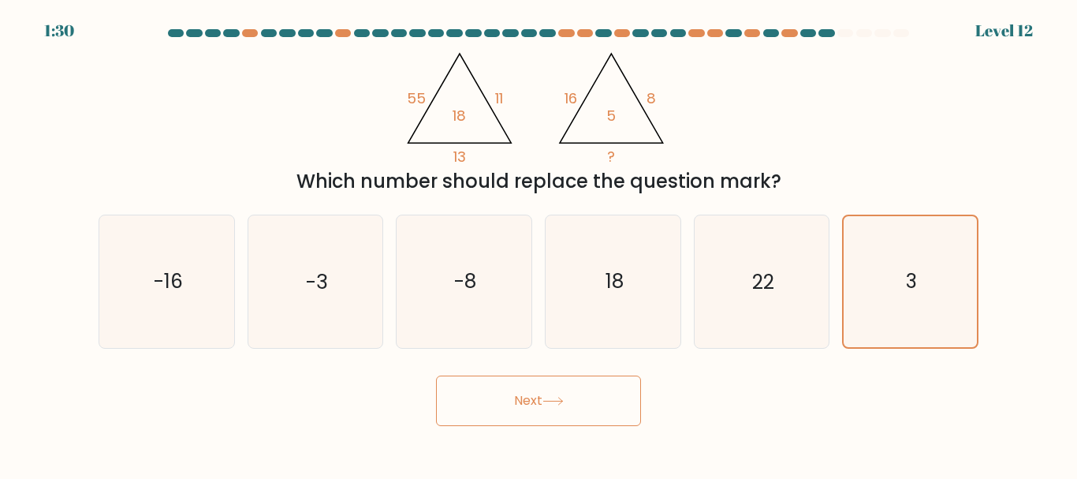
click at [565, 413] on button "Next" at bounding box center [538, 400] width 205 height 50
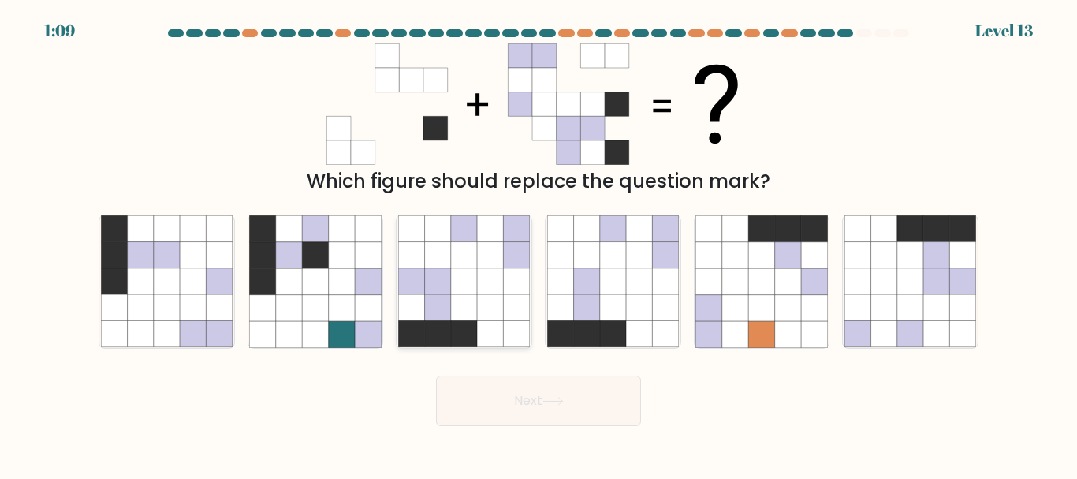
click at [468, 259] on icon at bounding box center [464, 255] width 26 height 26
click at [539, 244] on input "c." at bounding box center [539, 242] width 1 height 4
radio input "true"
click at [565, 415] on button "Next" at bounding box center [538, 400] width 205 height 50
click at [557, 394] on button "Next" at bounding box center [538, 400] width 205 height 50
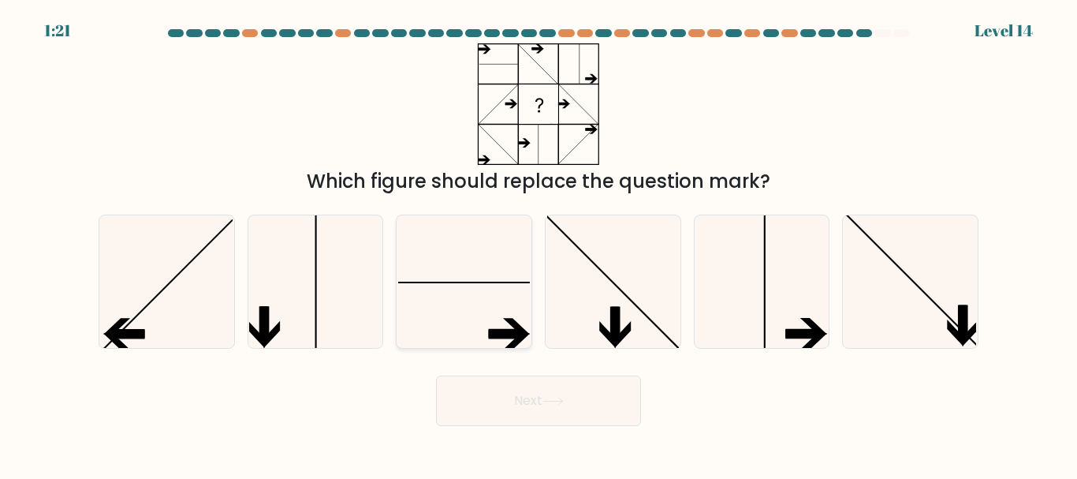
click at [485, 343] on icon at bounding box center [464, 281] width 132 height 132
click at [539, 244] on input "c." at bounding box center [539, 242] width 1 height 4
radio input "true"
click at [486, 387] on button "Next" at bounding box center [538, 400] width 205 height 50
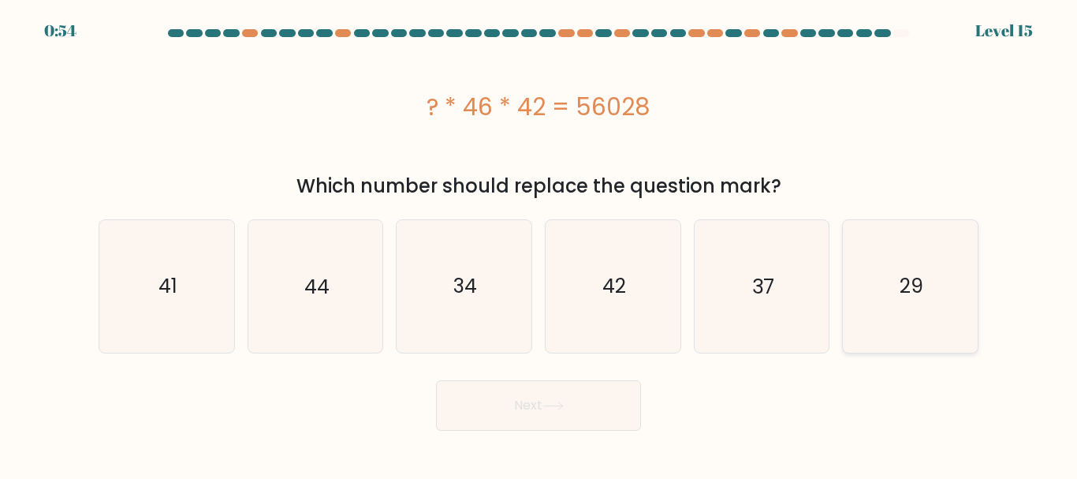
click at [883, 337] on icon "29" at bounding box center [910, 286] width 132 height 132
click at [539, 244] on input "f. 29" at bounding box center [539, 242] width 1 height 4
radio input "true"
click at [596, 408] on button "Next" at bounding box center [538, 405] width 205 height 50
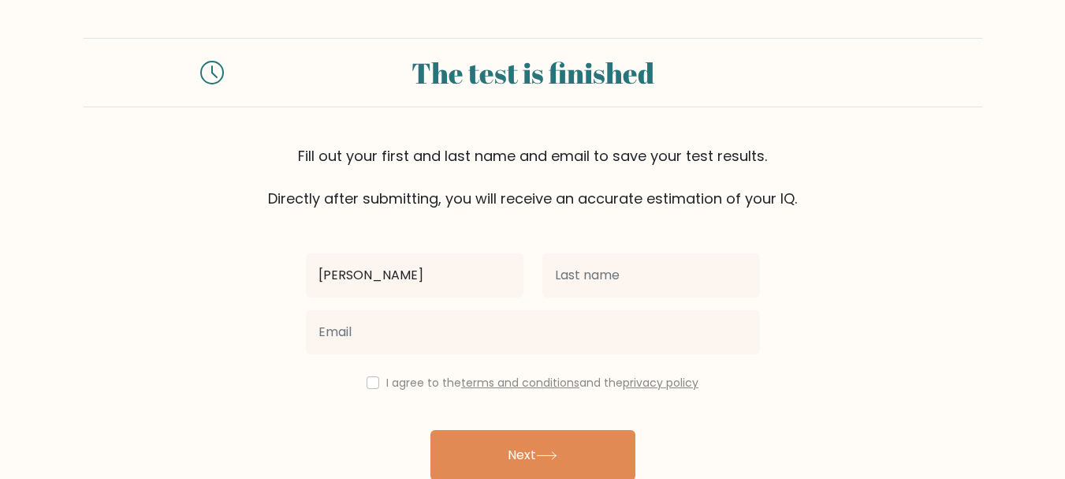
type input "[PERSON_NAME]"
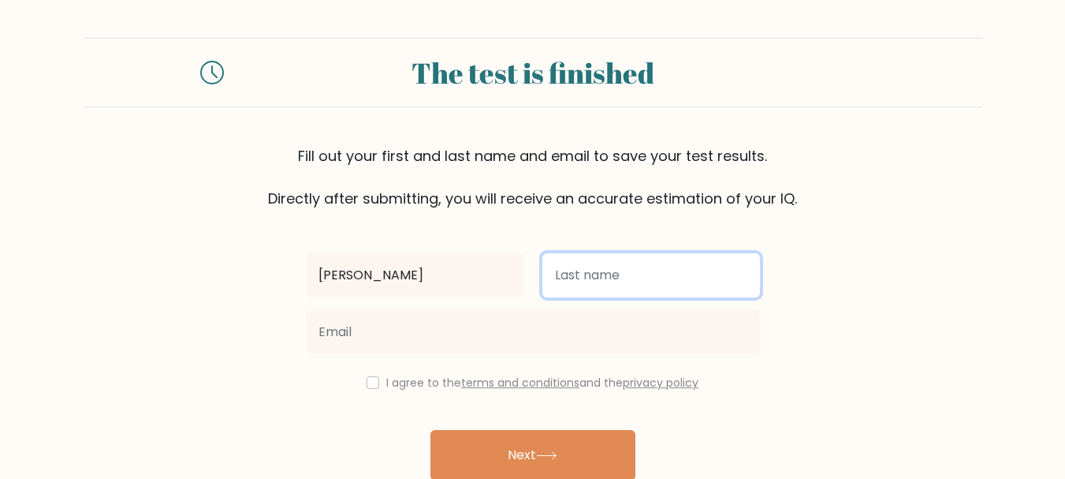
click at [622, 260] on input "text" at bounding box center [651, 275] width 218 height 44
type input "[PERSON_NAME]"
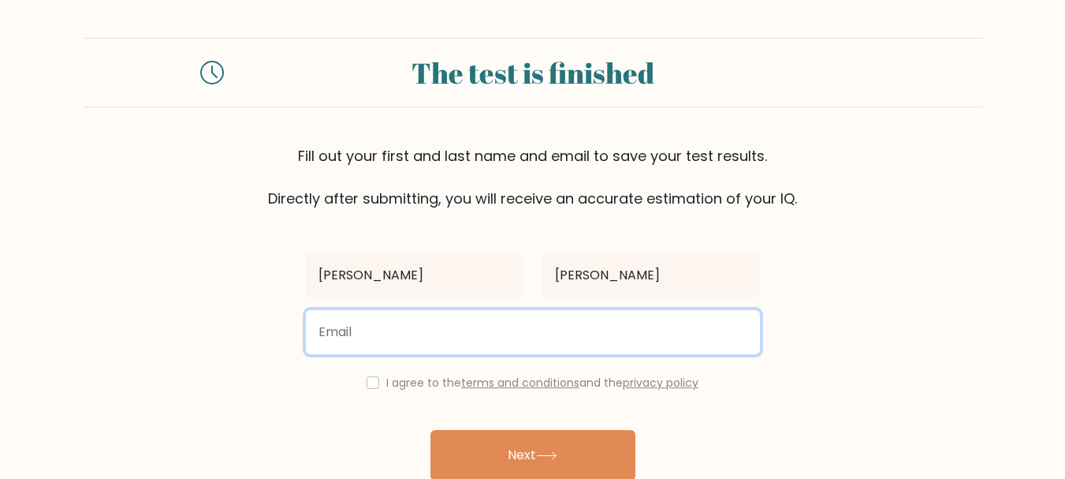
click at [603, 324] on input "email" at bounding box center [533, 332] width 454 height 44
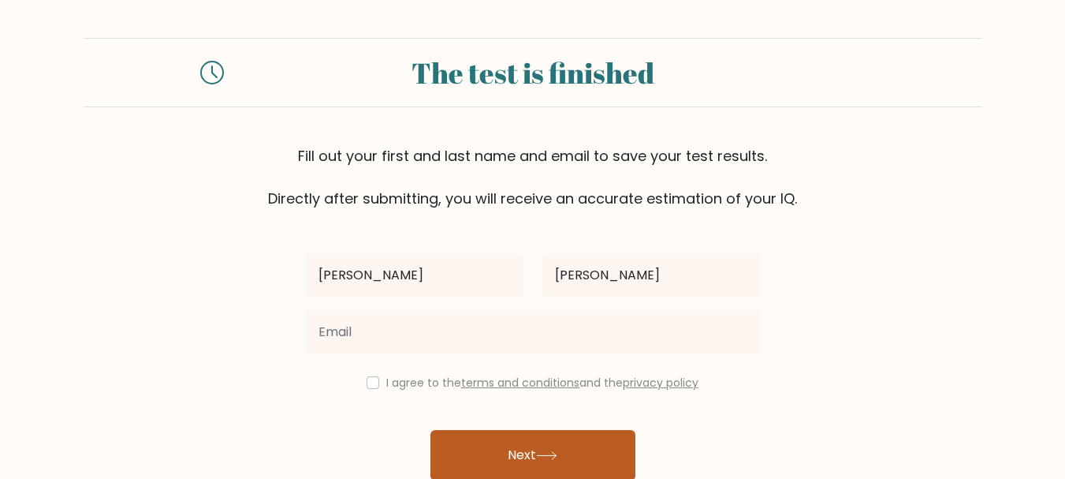
click at [568, 445] on button "Next" at bounding box center [533, 455] width 205 height 50
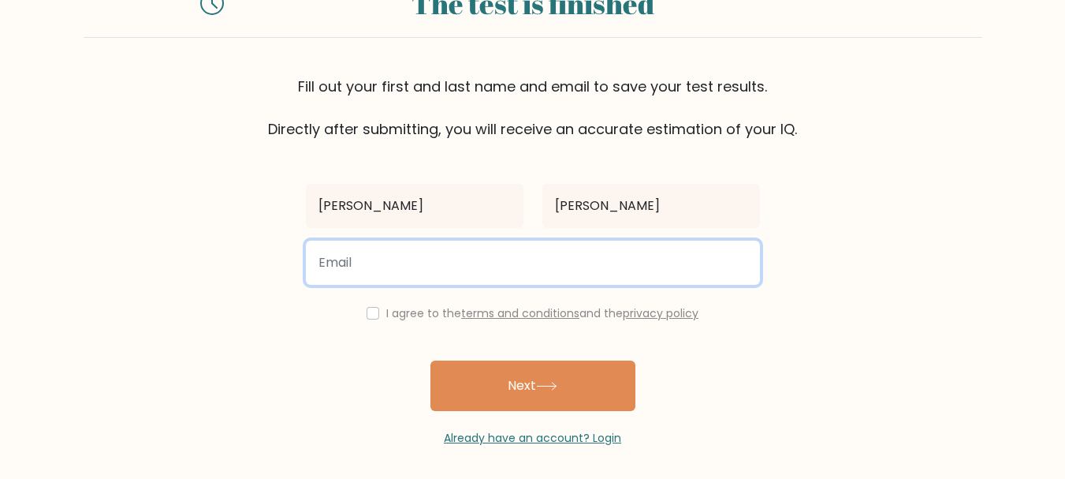
scroll to position [75, 0]
